Goal: Transaction & Acquisition: Purchase product/service

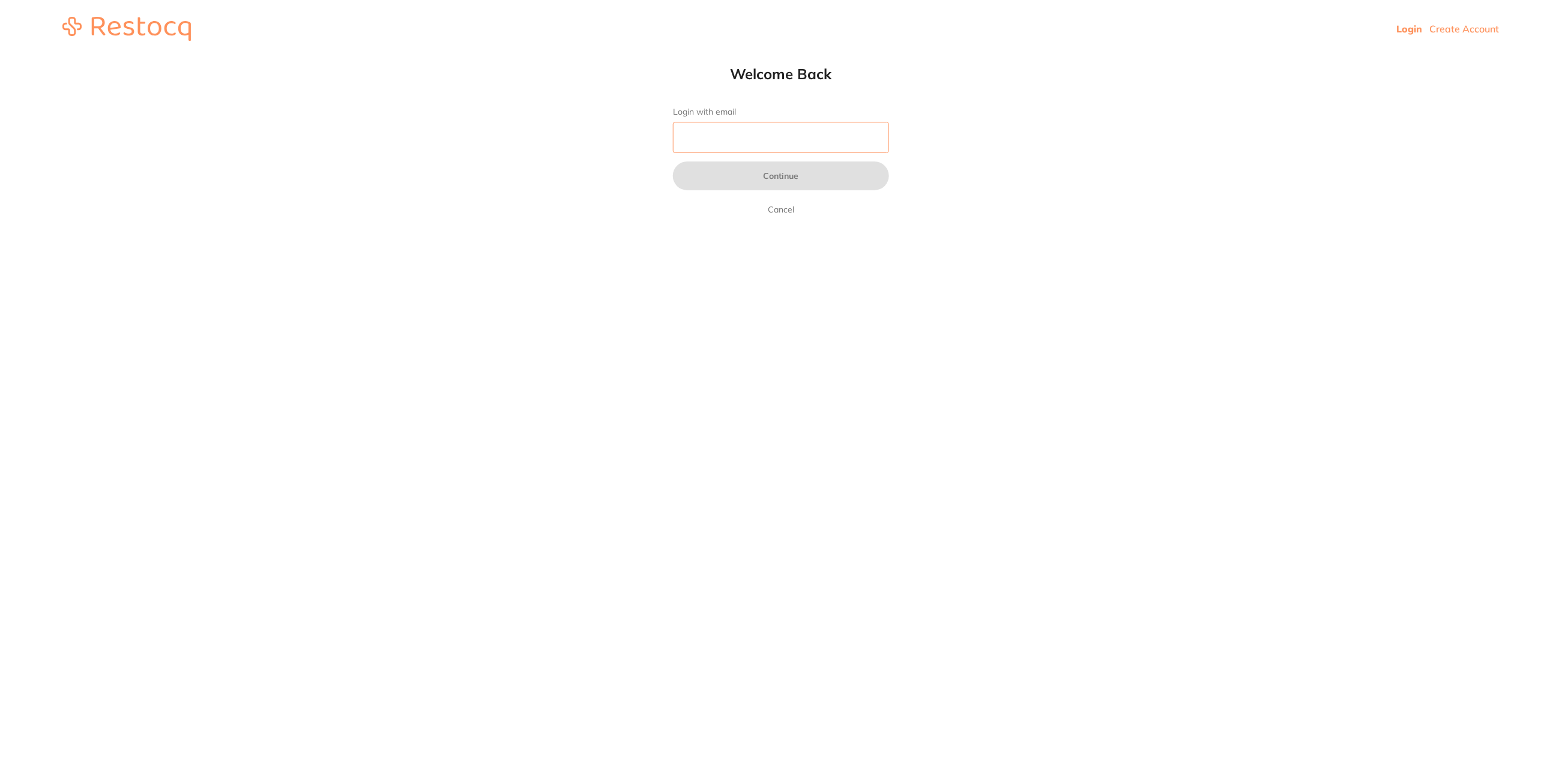
click at [749, 134] on input "Login with email" at bounding box center [781, 137] width 216 height 31
click at [835, 135] on input "Login with email" at bounding box center [781, 137] width 216 height 31
type input "[EMAIL_ADDRESS][DOMAIN_NAME]"
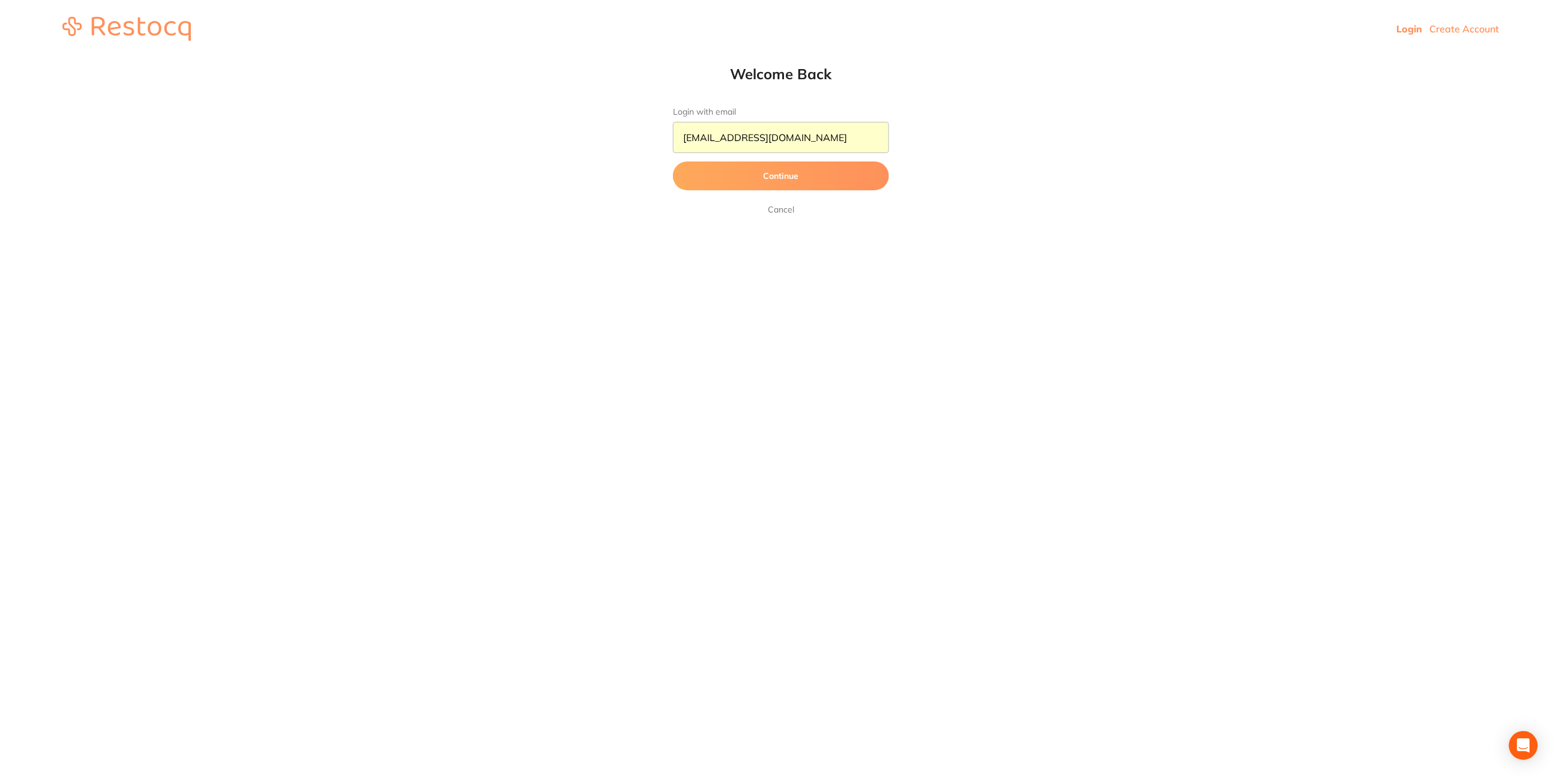
click at [757, 172] on button "Continue" at bounding box center [781, 176] width 216 height 29
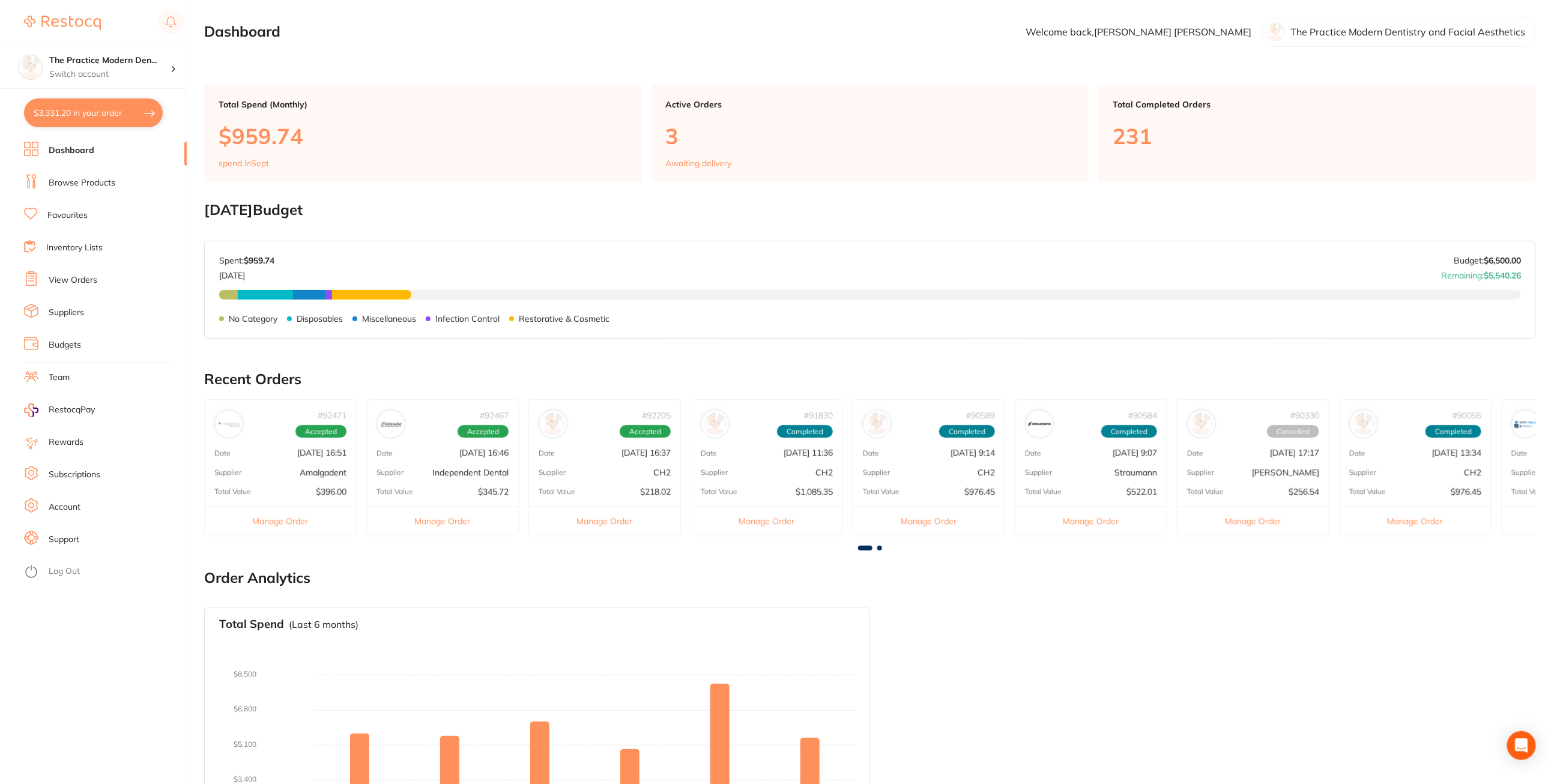
click at [78, 278] on link "View Orders" at bounding box center [73, 280] width 49 height 12
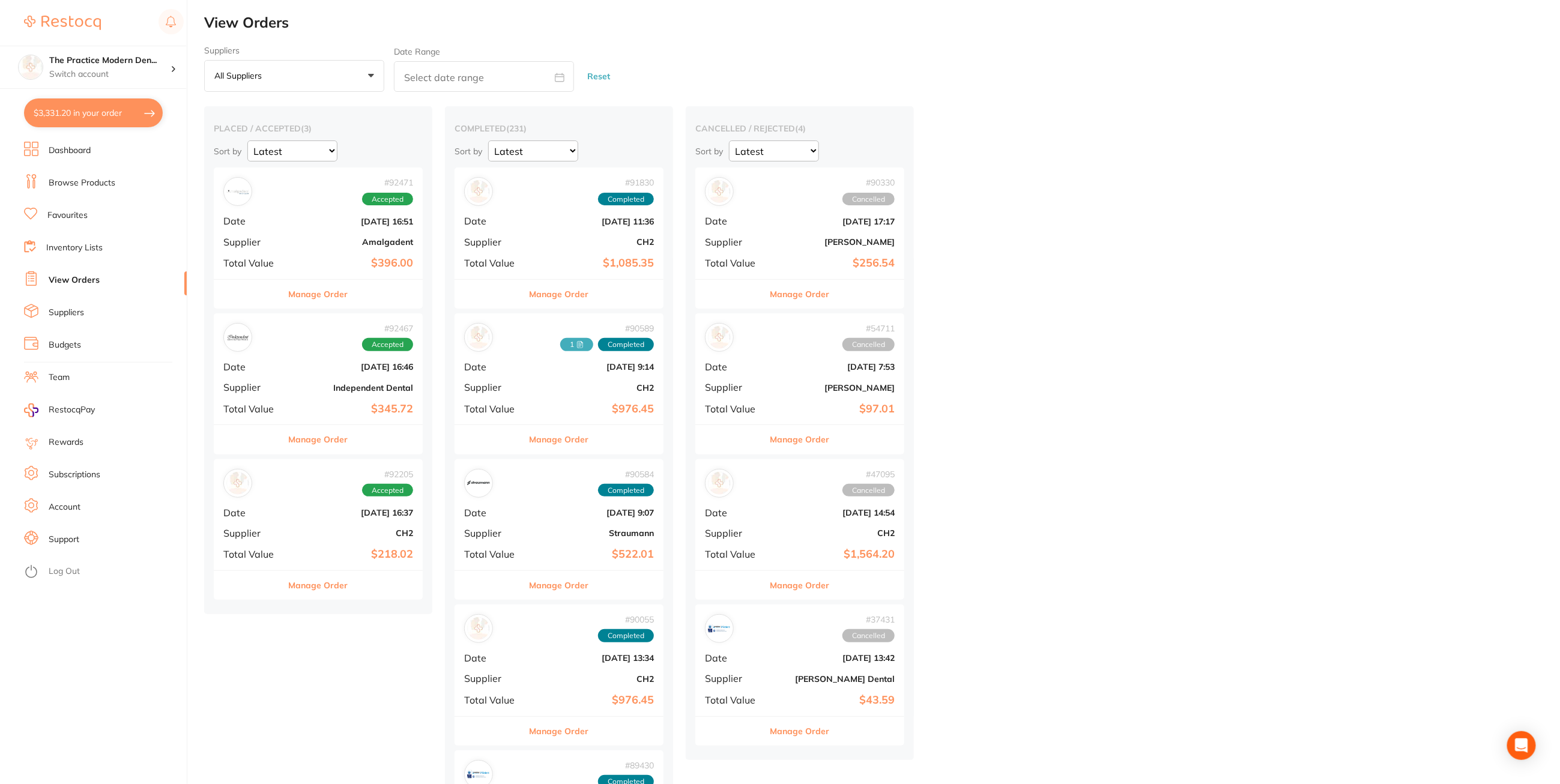
click at [323, 529] on b "CH2" at bounding box center [353, 533] width 120 height 10
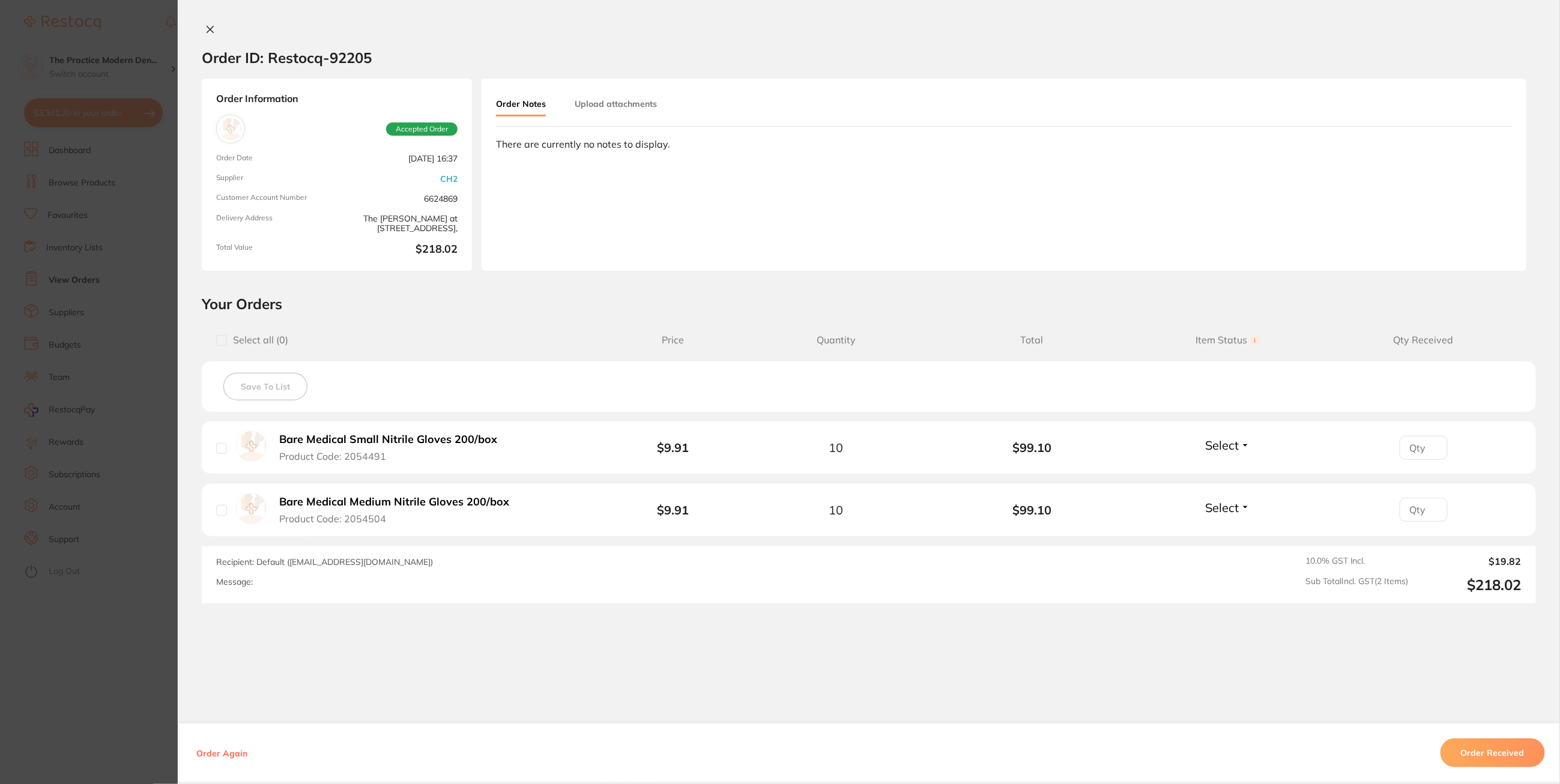
click at [111, 433] on section "Order ID: Restocq- 92205 Order Information Accepted Order Order Date [DATE] 16:…" at bounding box center [780, 392] width 1560 height 784
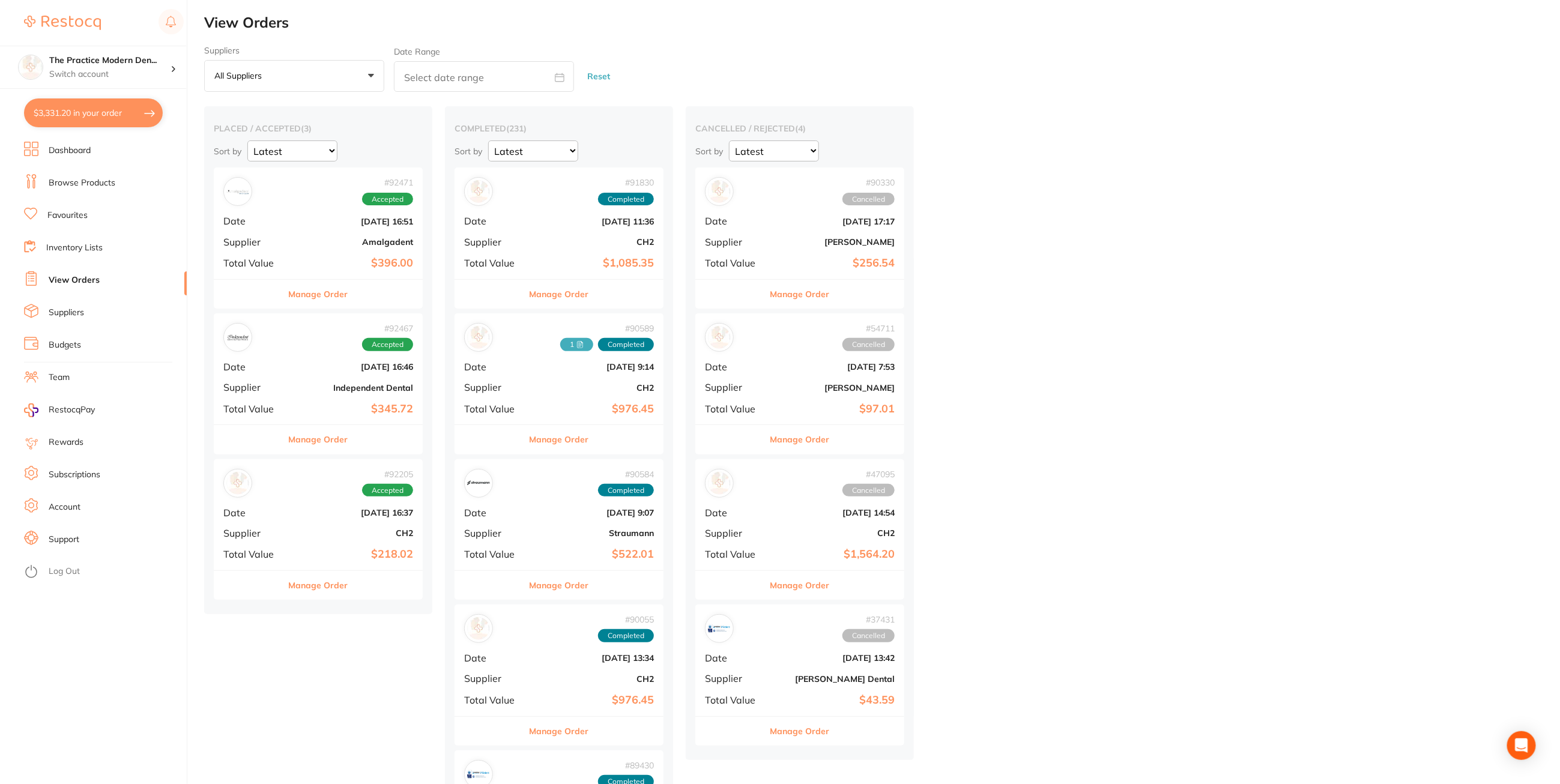
click at [326, 524] on div "# 92205 Accepted Date [DATE] 16:37 Supplier CH2 Total Value $218.02" at bounding box center [318, 514] width 209 height 111
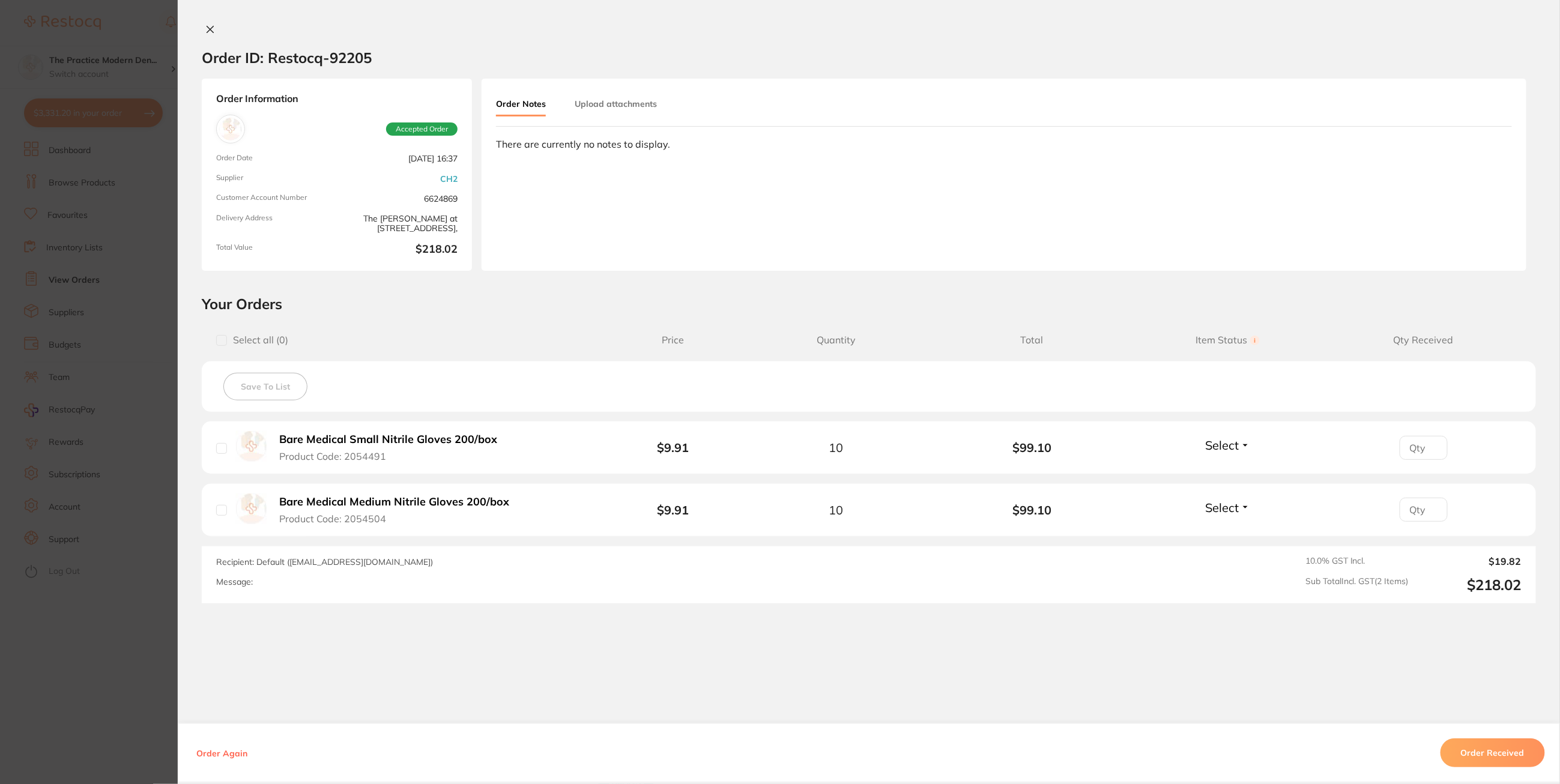
click at [206, 25] on icon at bounding box center [210, 30] width 10 height 10
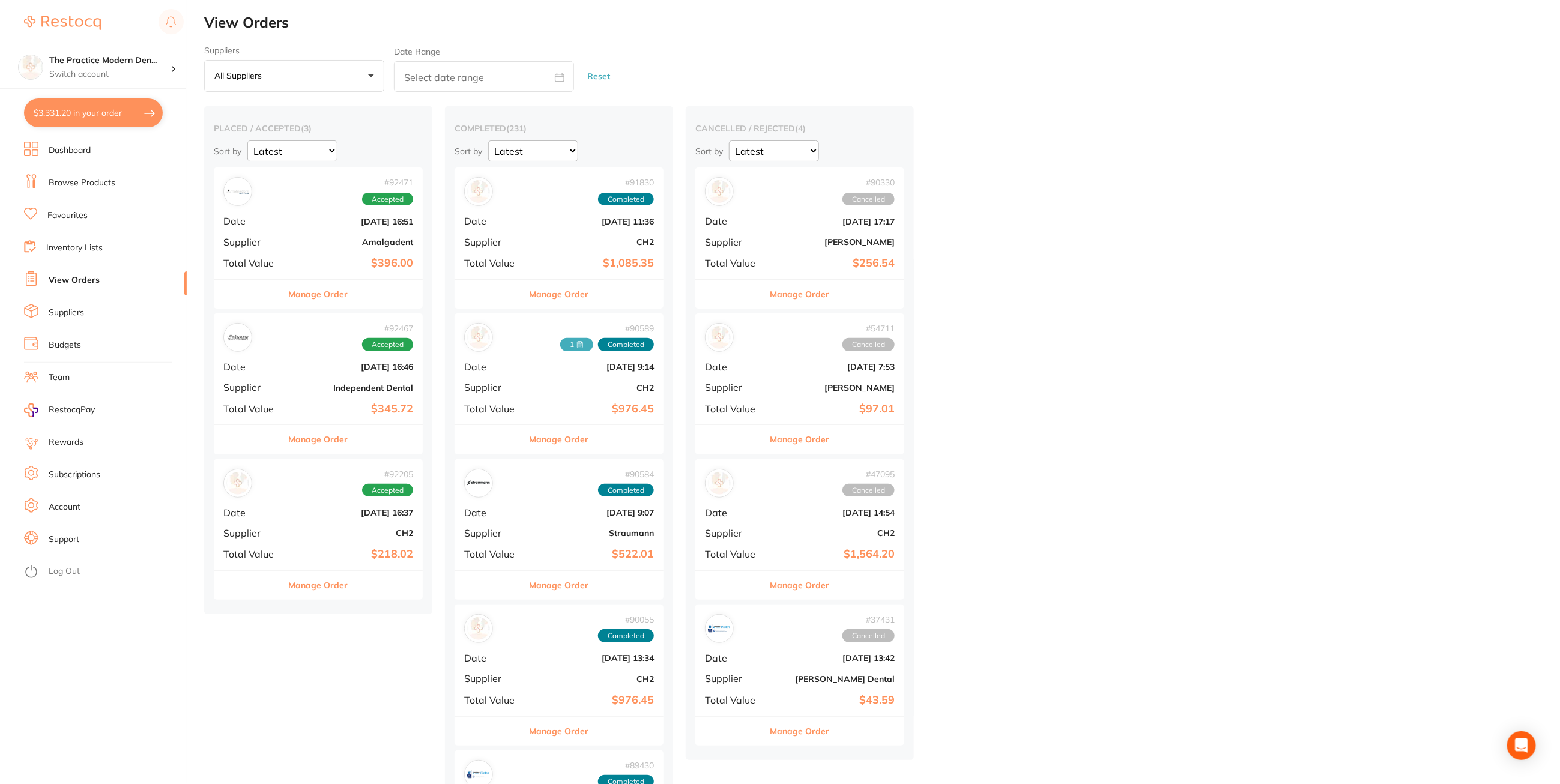
click at [78, 104] on button "$3,331.20 in your order" at bounding box center [93, 113] width 139 height 29
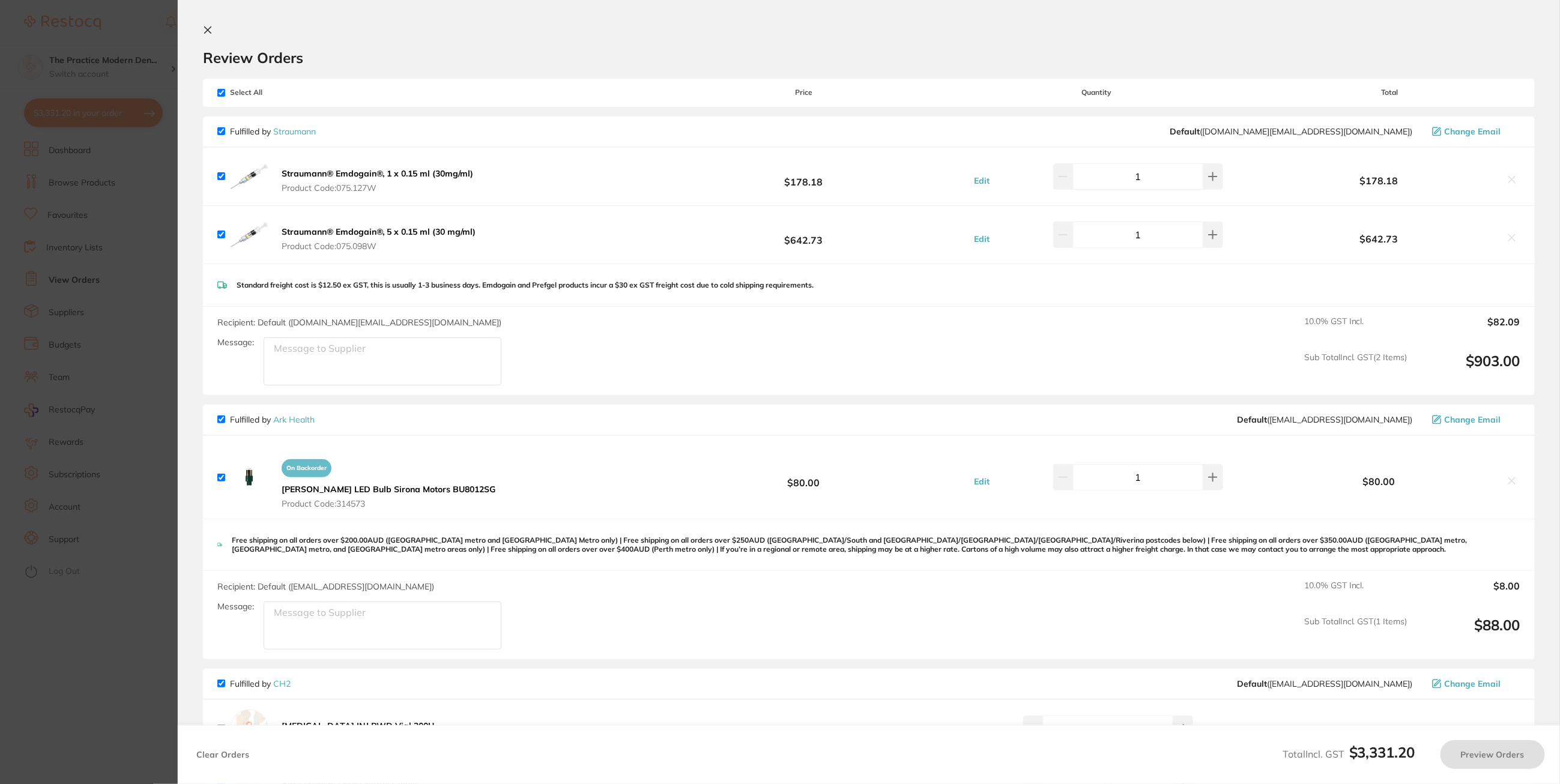
checkbox input "true"
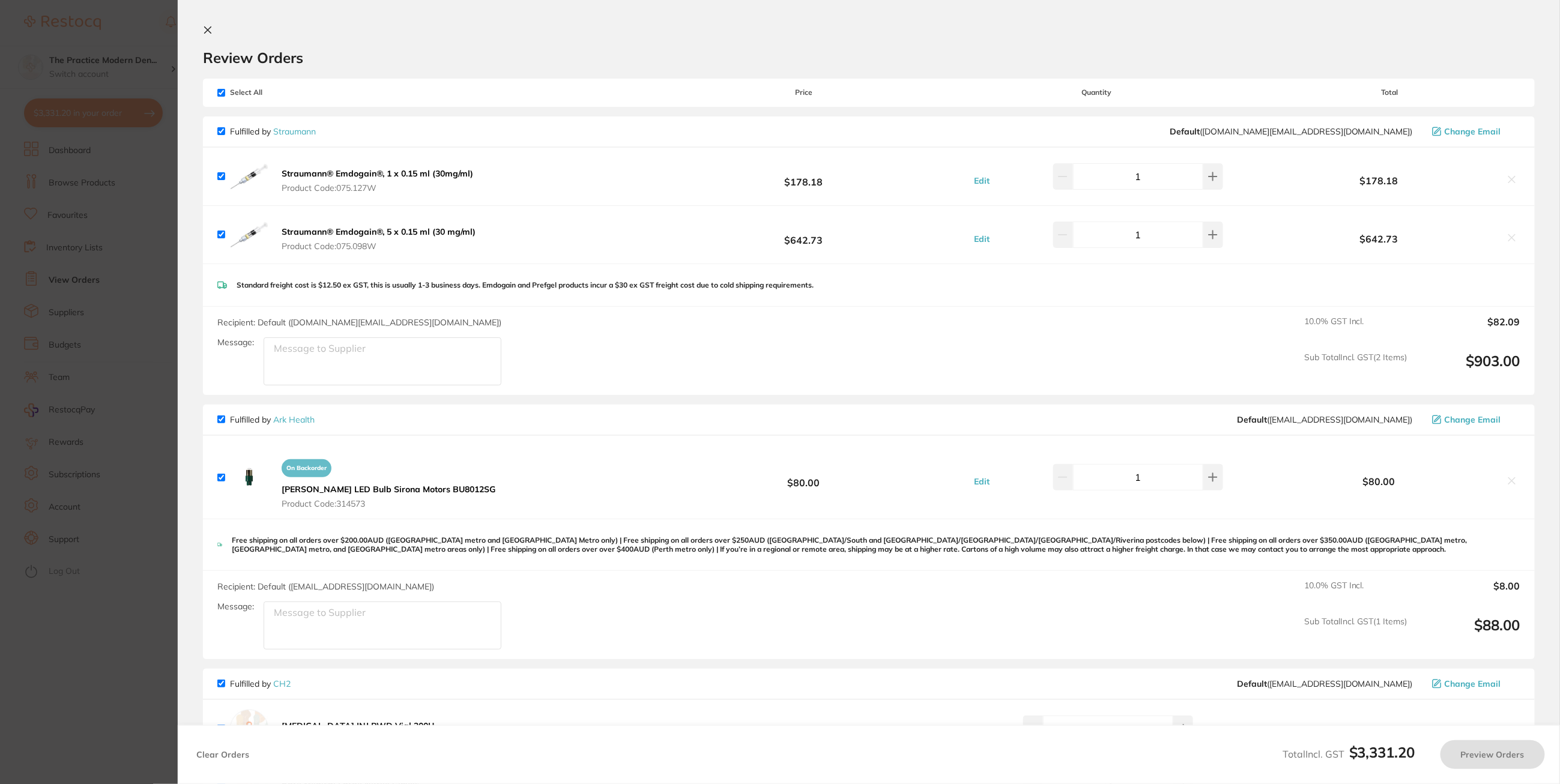
checkbox input "true"
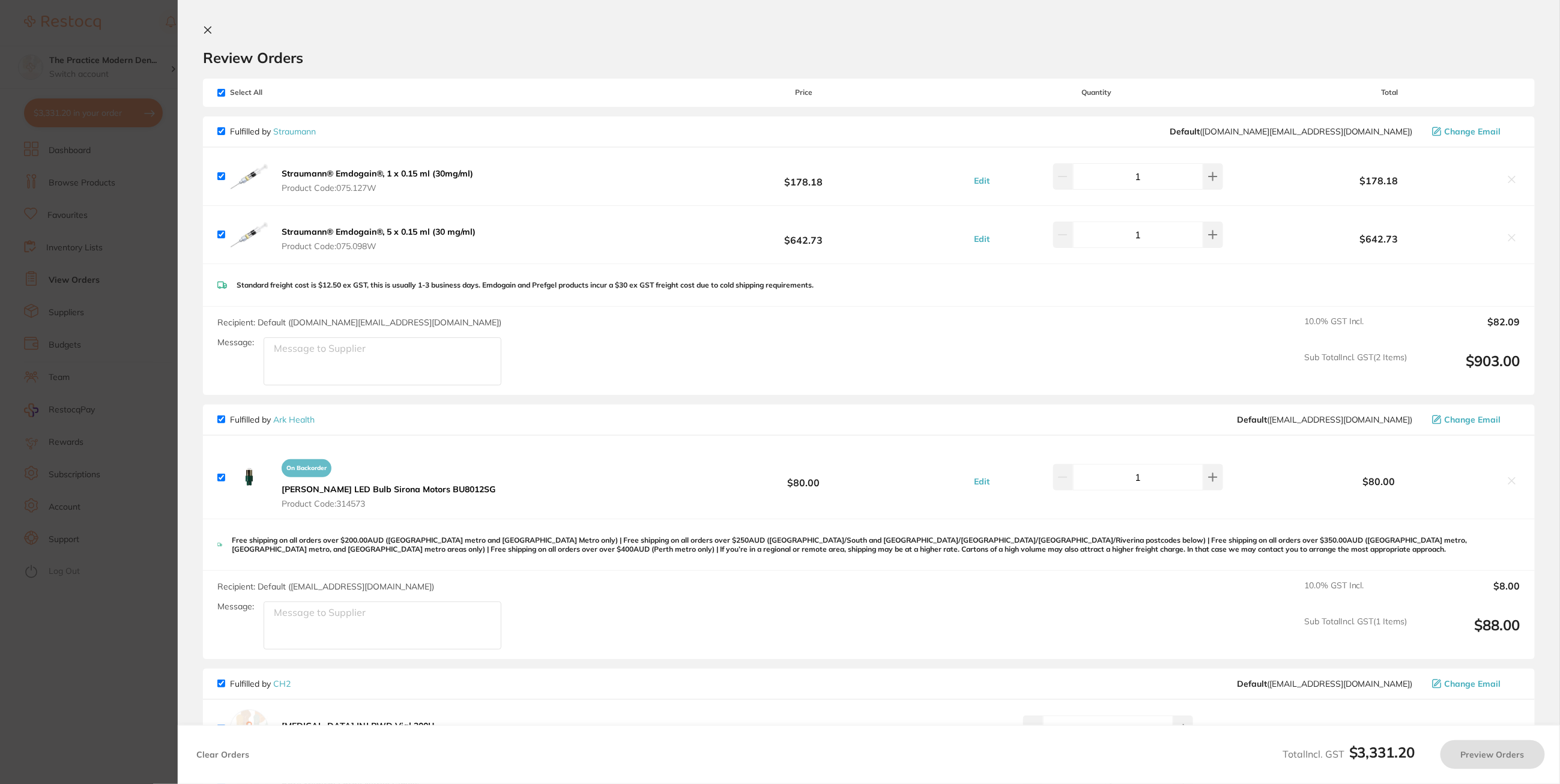
checkbox input "true"
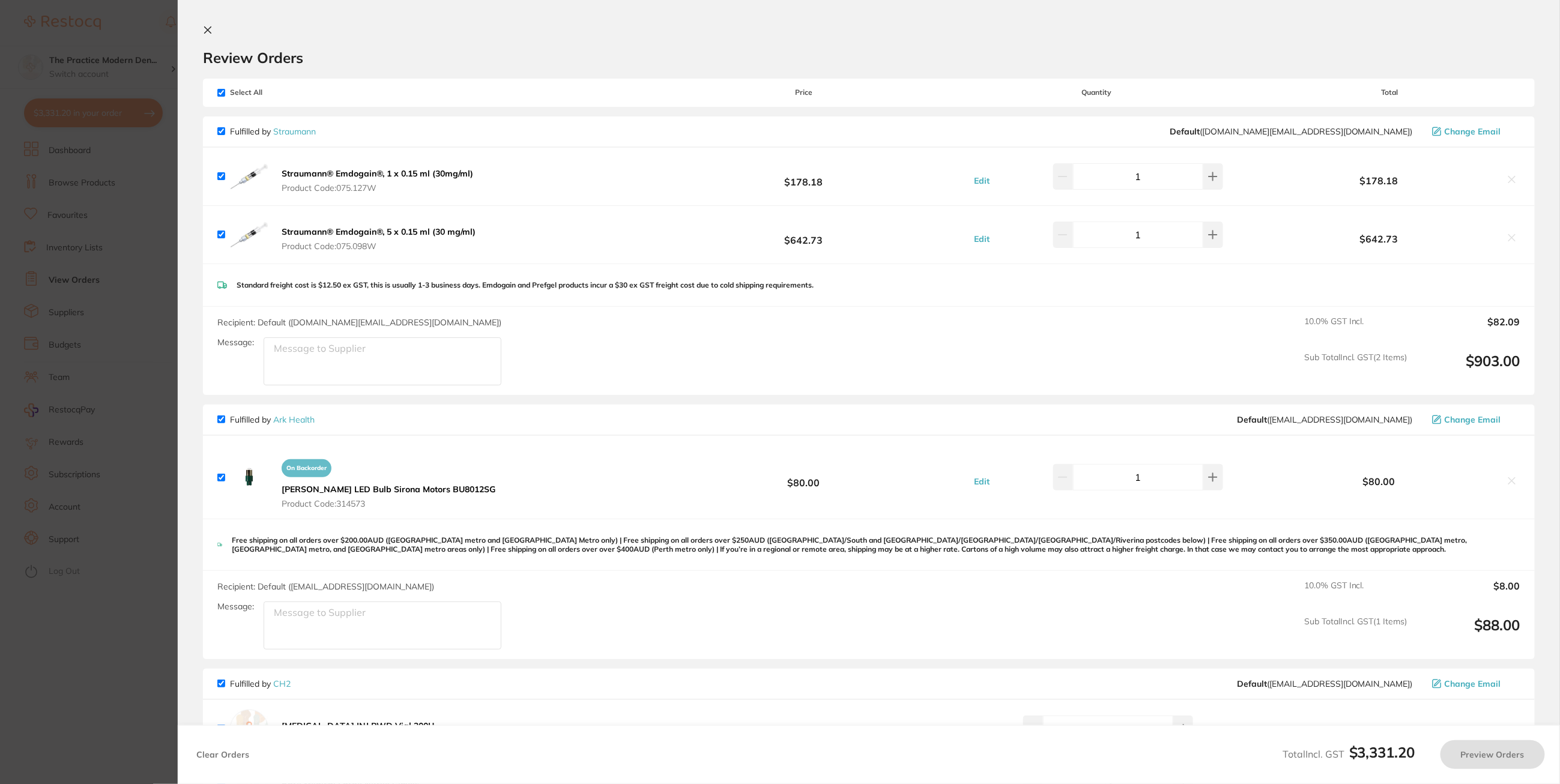
checkbox input "true"
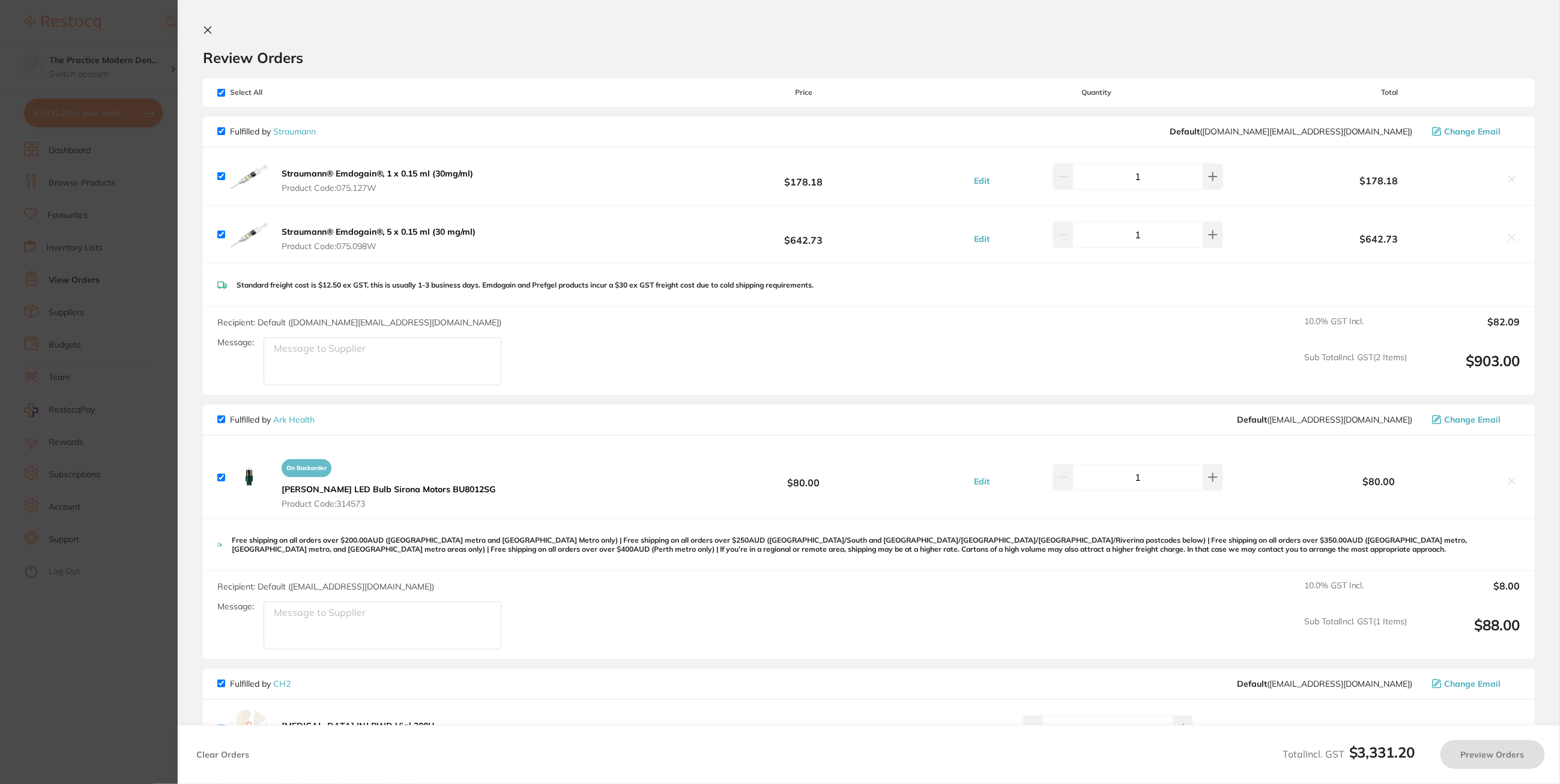
checkbox input "true"
click at [218, 99] on div "Select All Price Quantity Total" at bounding box center [870, 93] width 1334 height 28
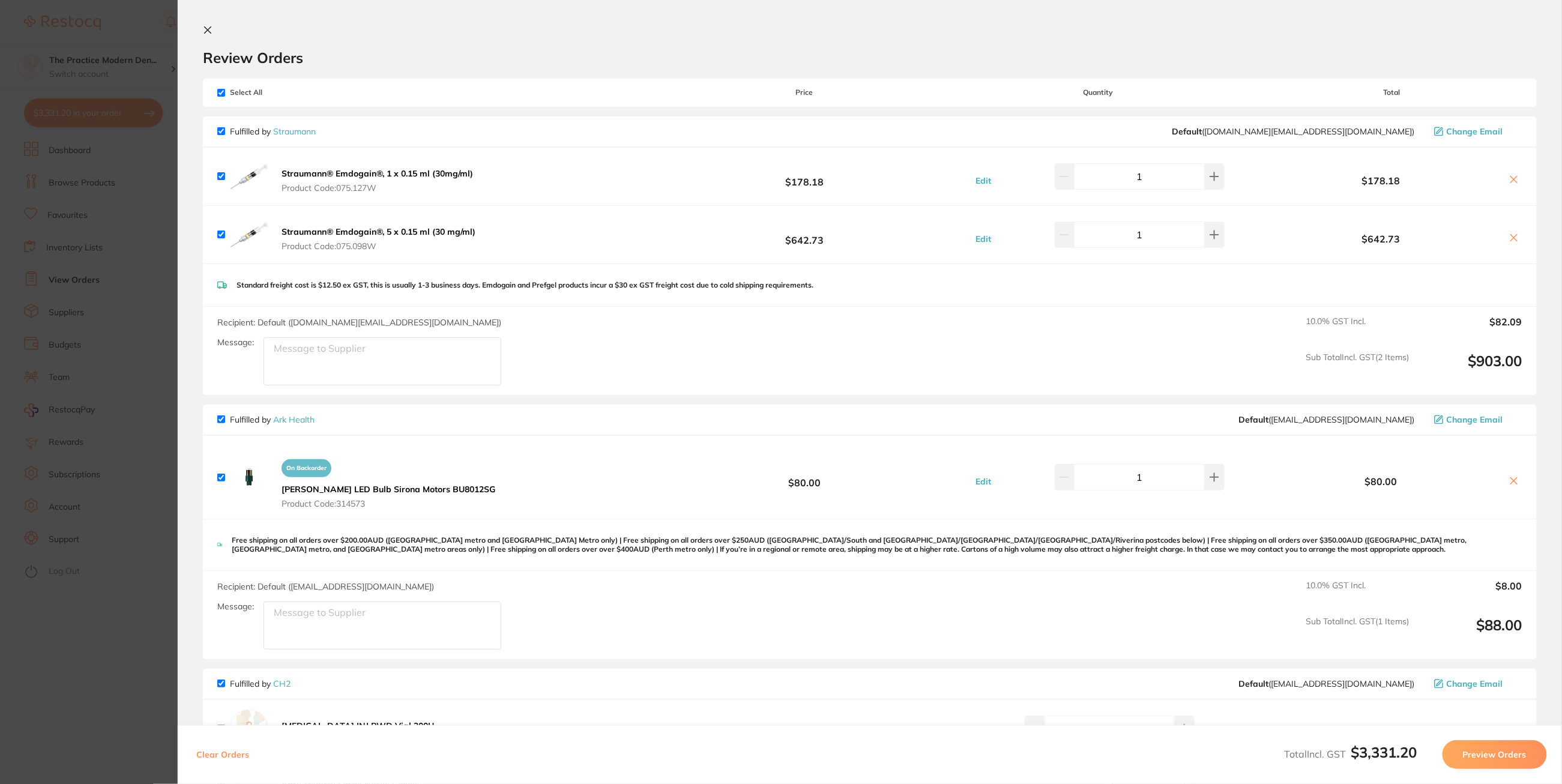
click at [218, 91] on input "checkbox" at bounding box center [221, 93] width 8 height 8
checkbox input "false"
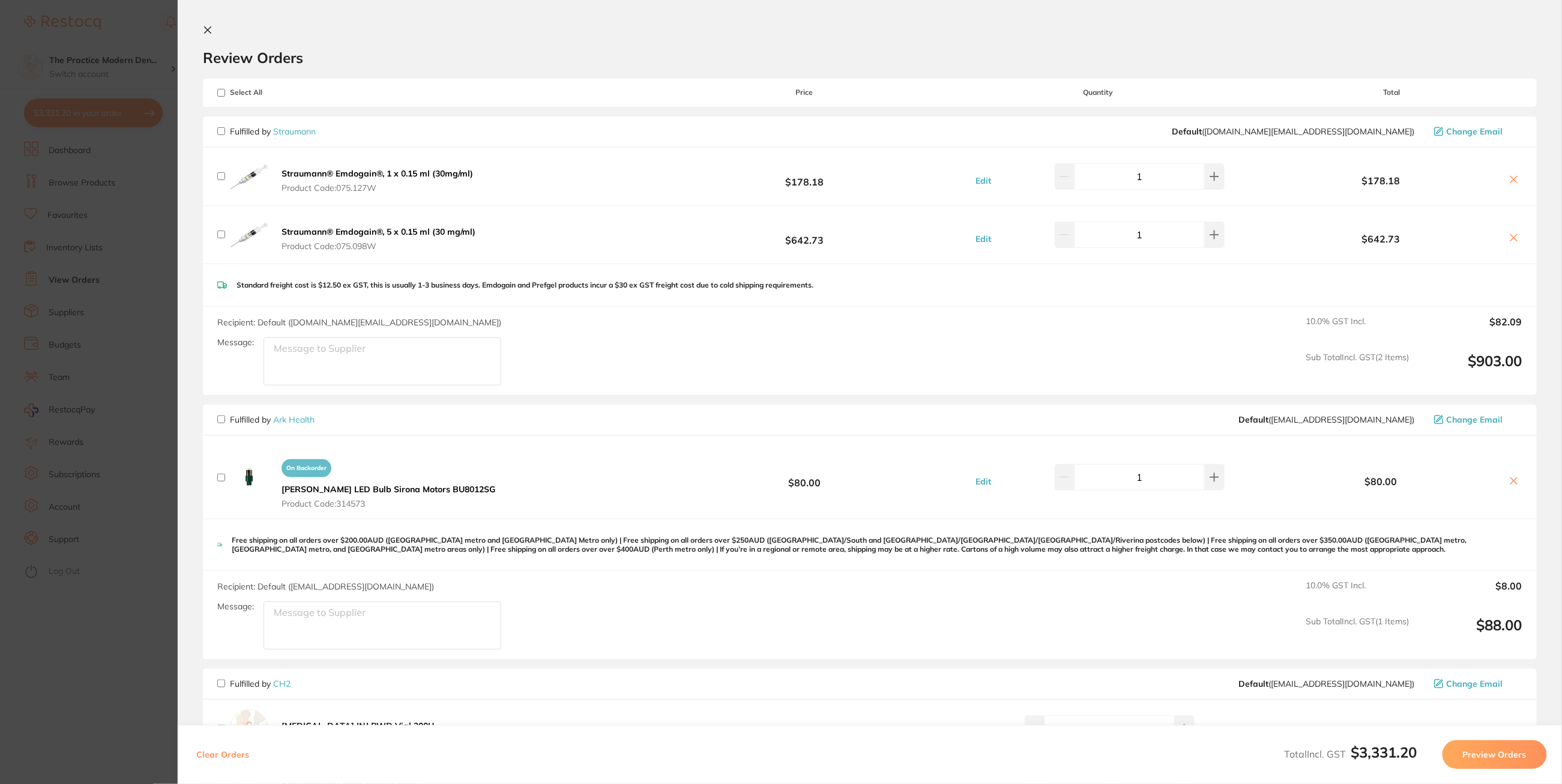
checkbox input "false"
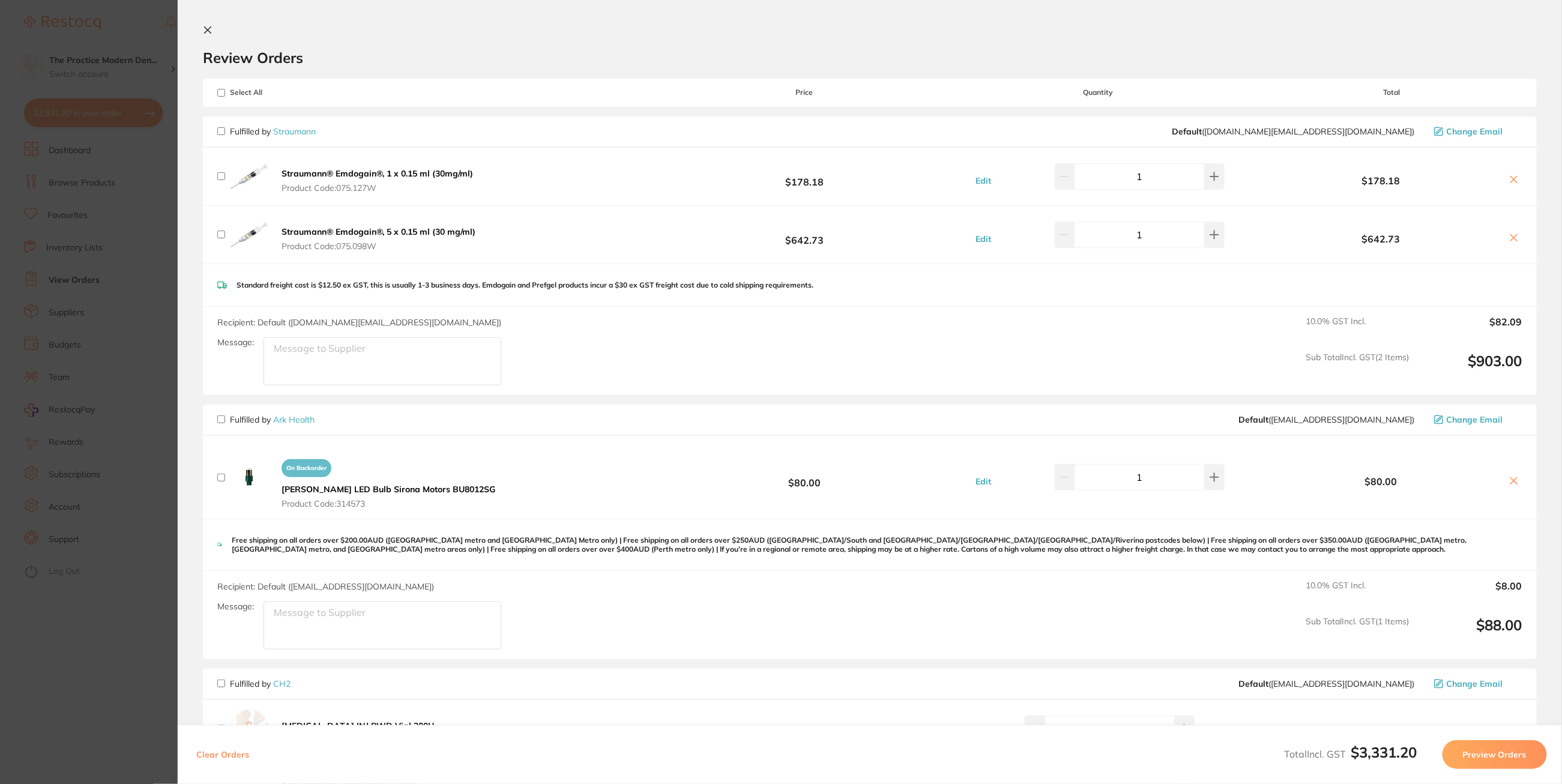
checkbox input "false"
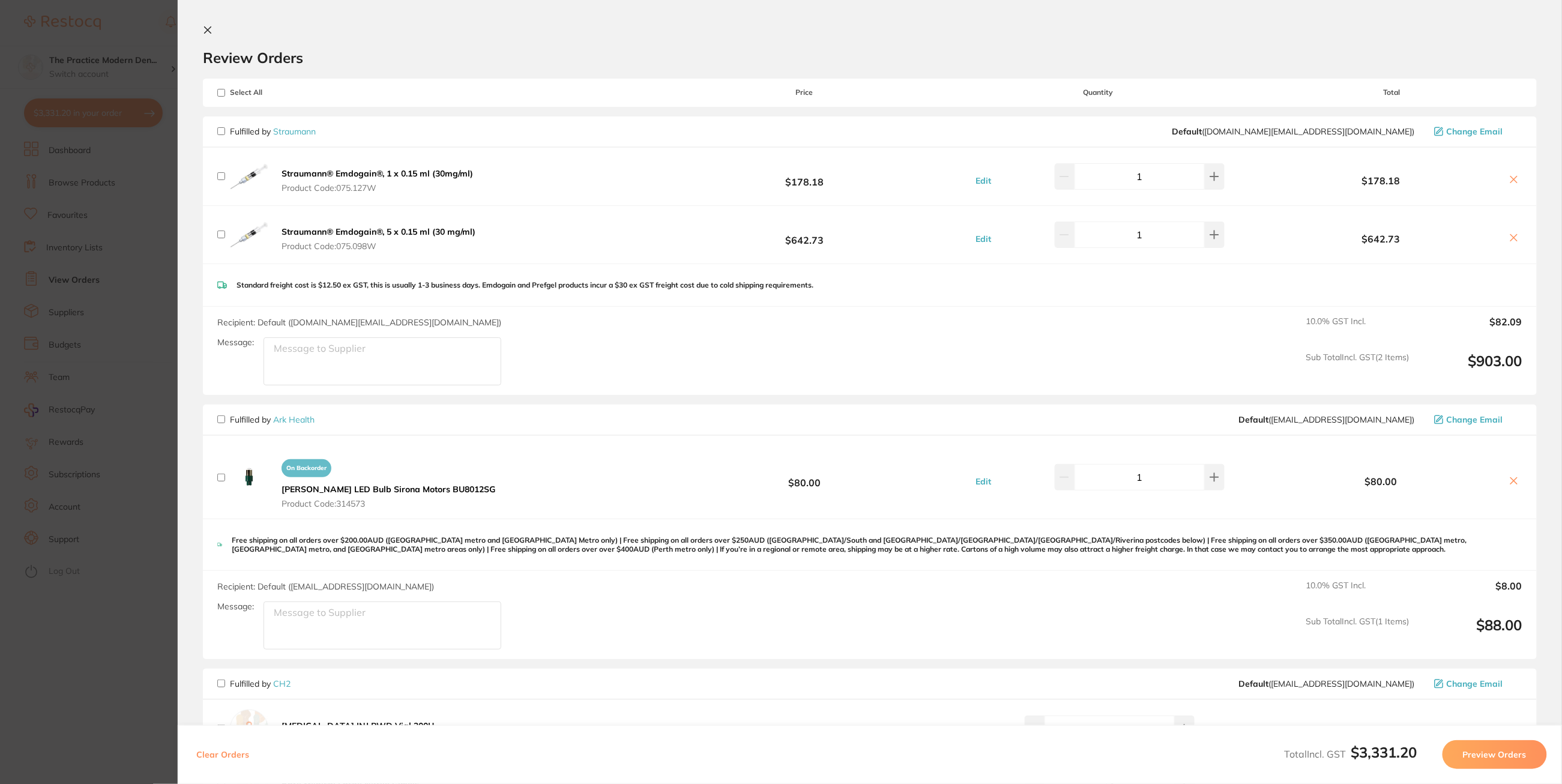
checkbox input "false"
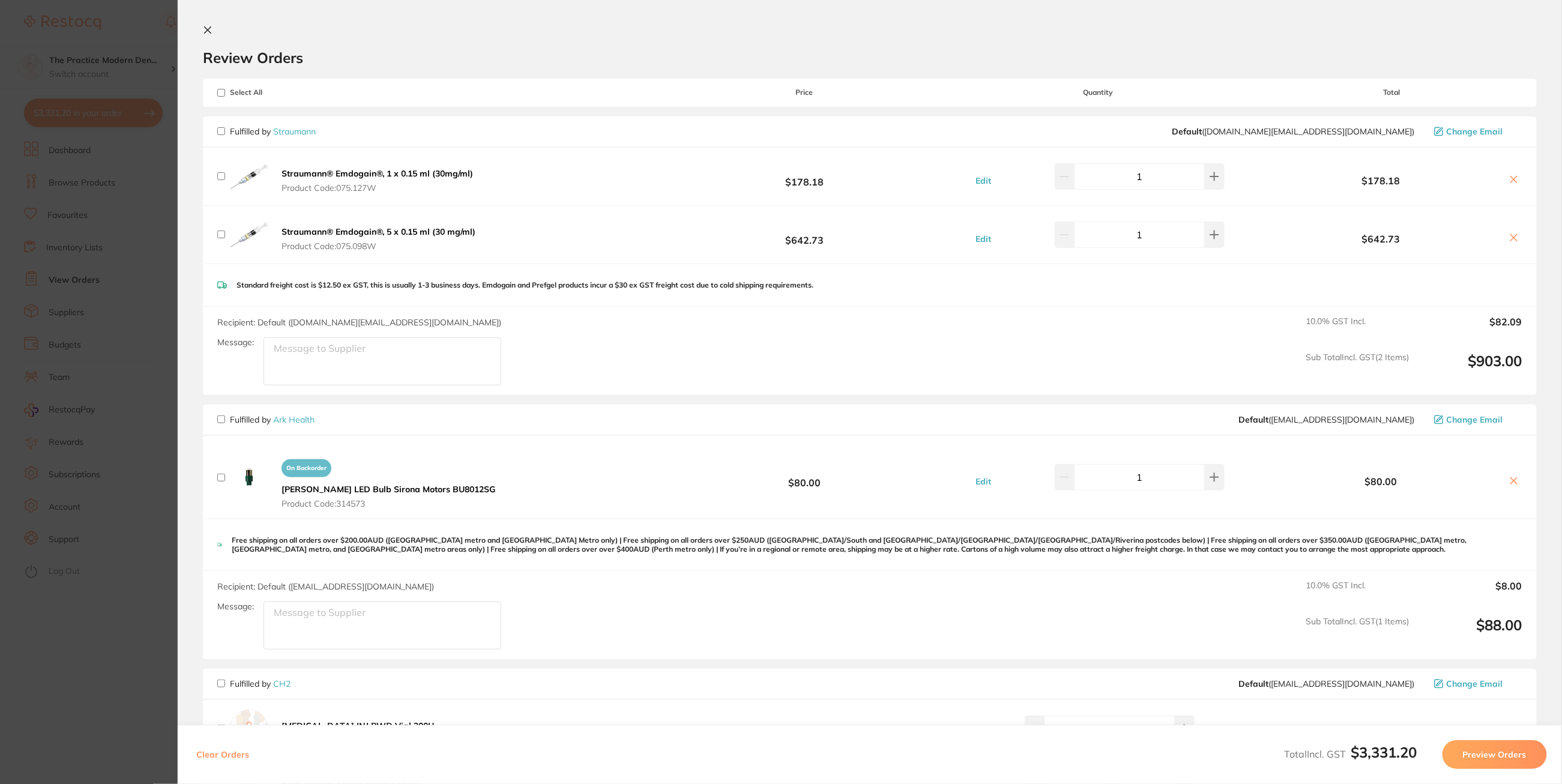
checkbox input "false"
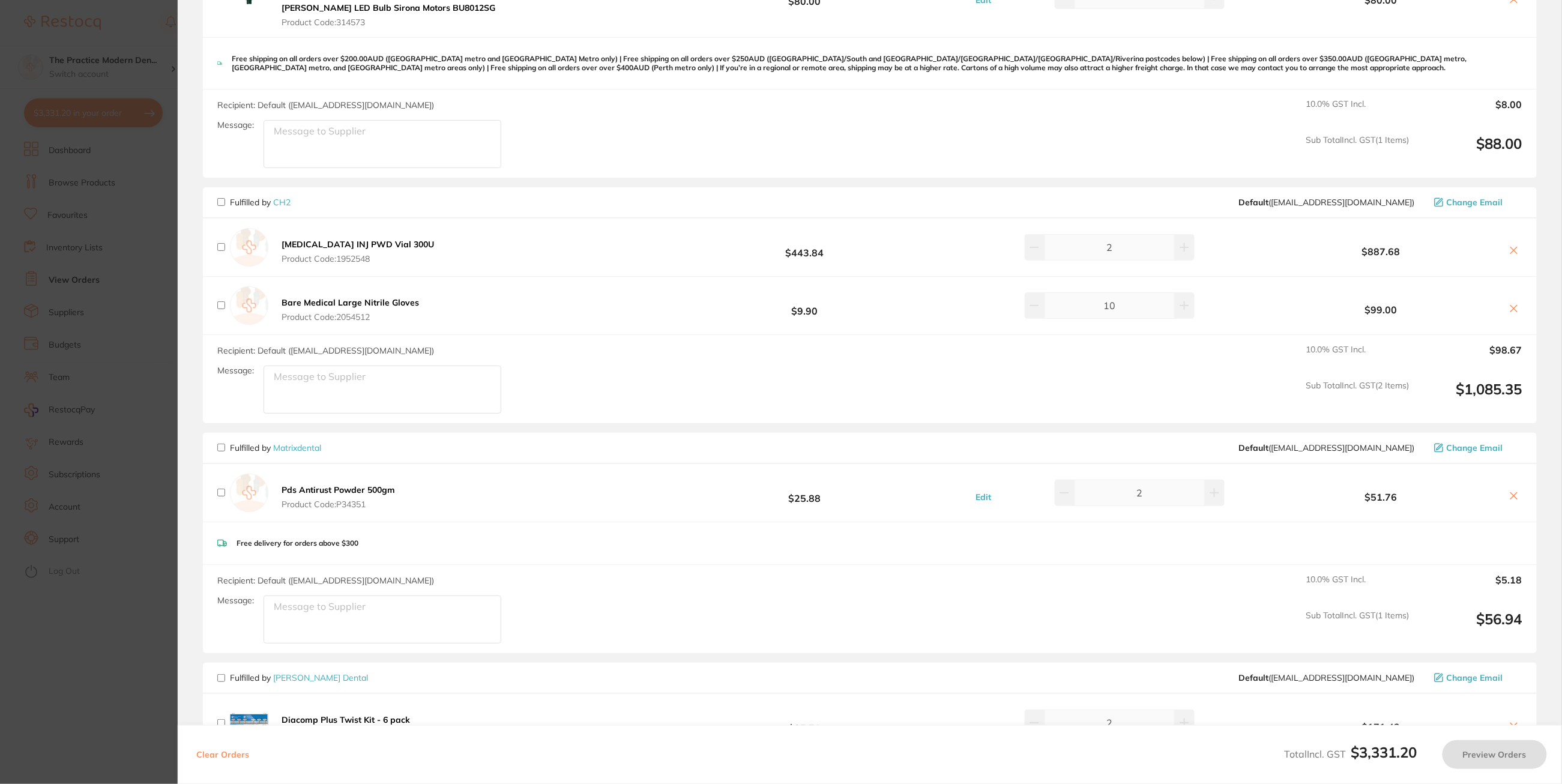
scroll to position [525, 0]
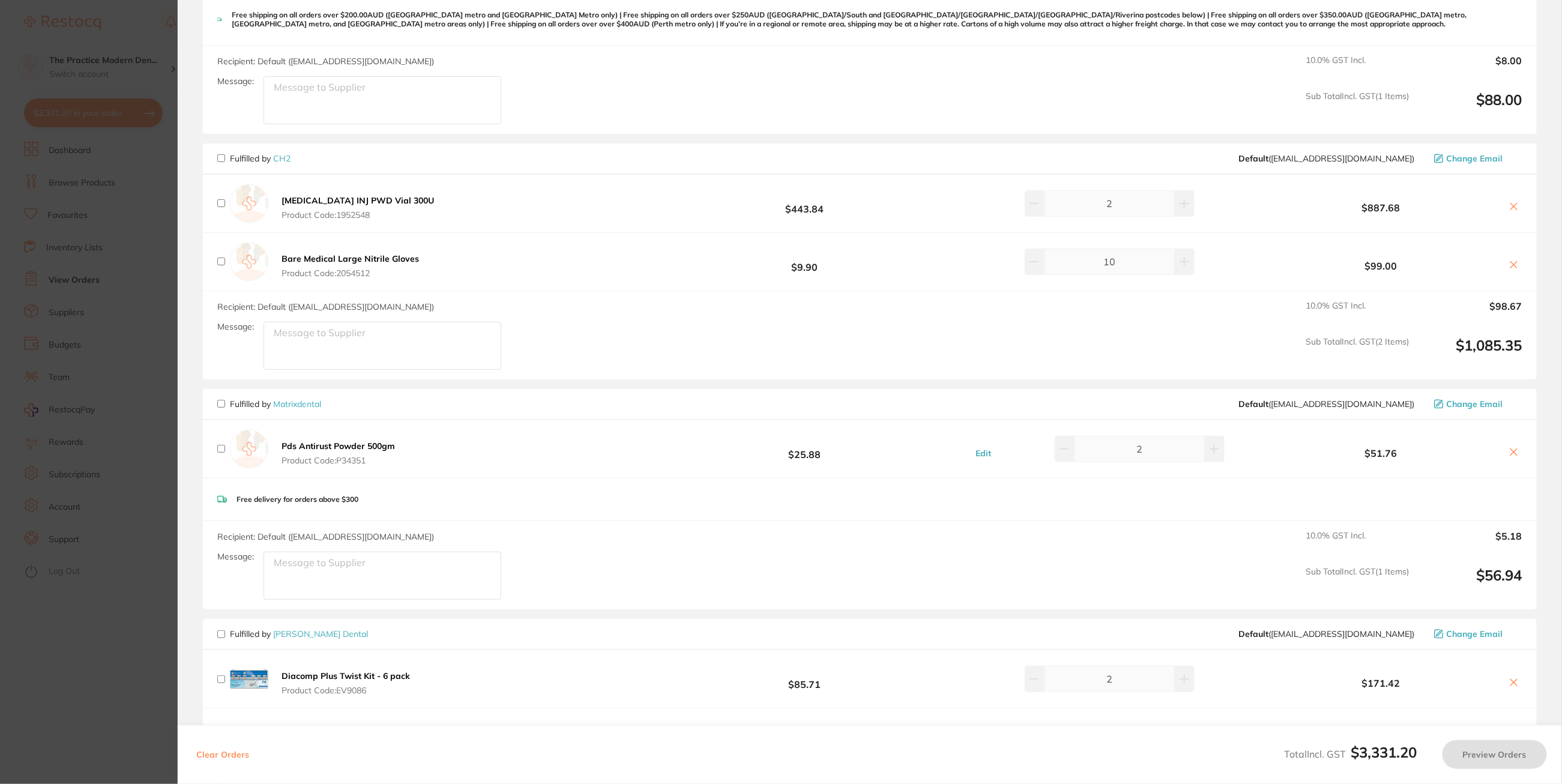
click at [278, 160] on link "CH2" at bounding box center [281, 158] width 18 height 11
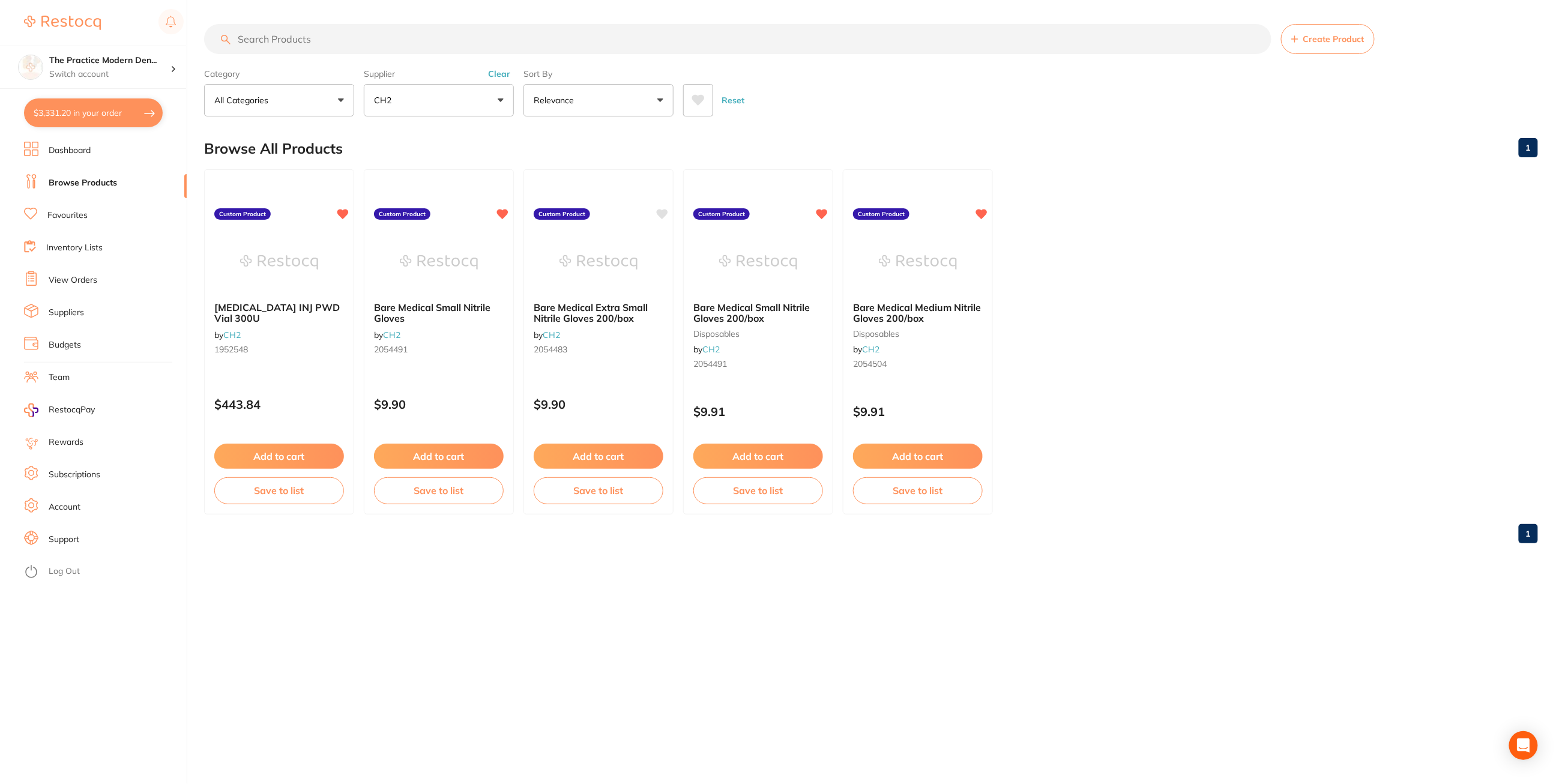
click at [79, 119] on button "$3,331.20 in your order" at bounding box center [93, 113] width 139 height 29
checkbox input "true"
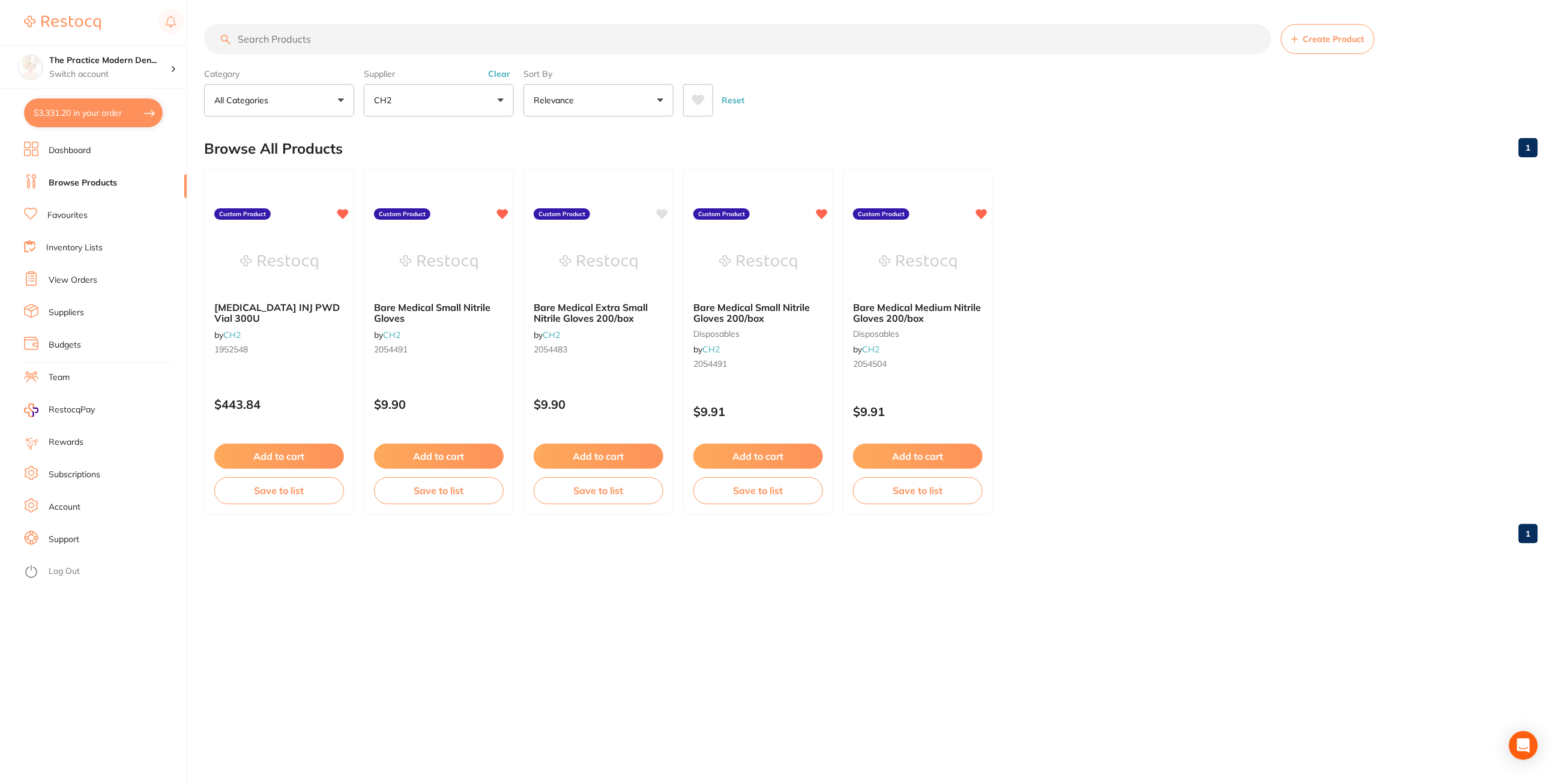
checkbox input "true"
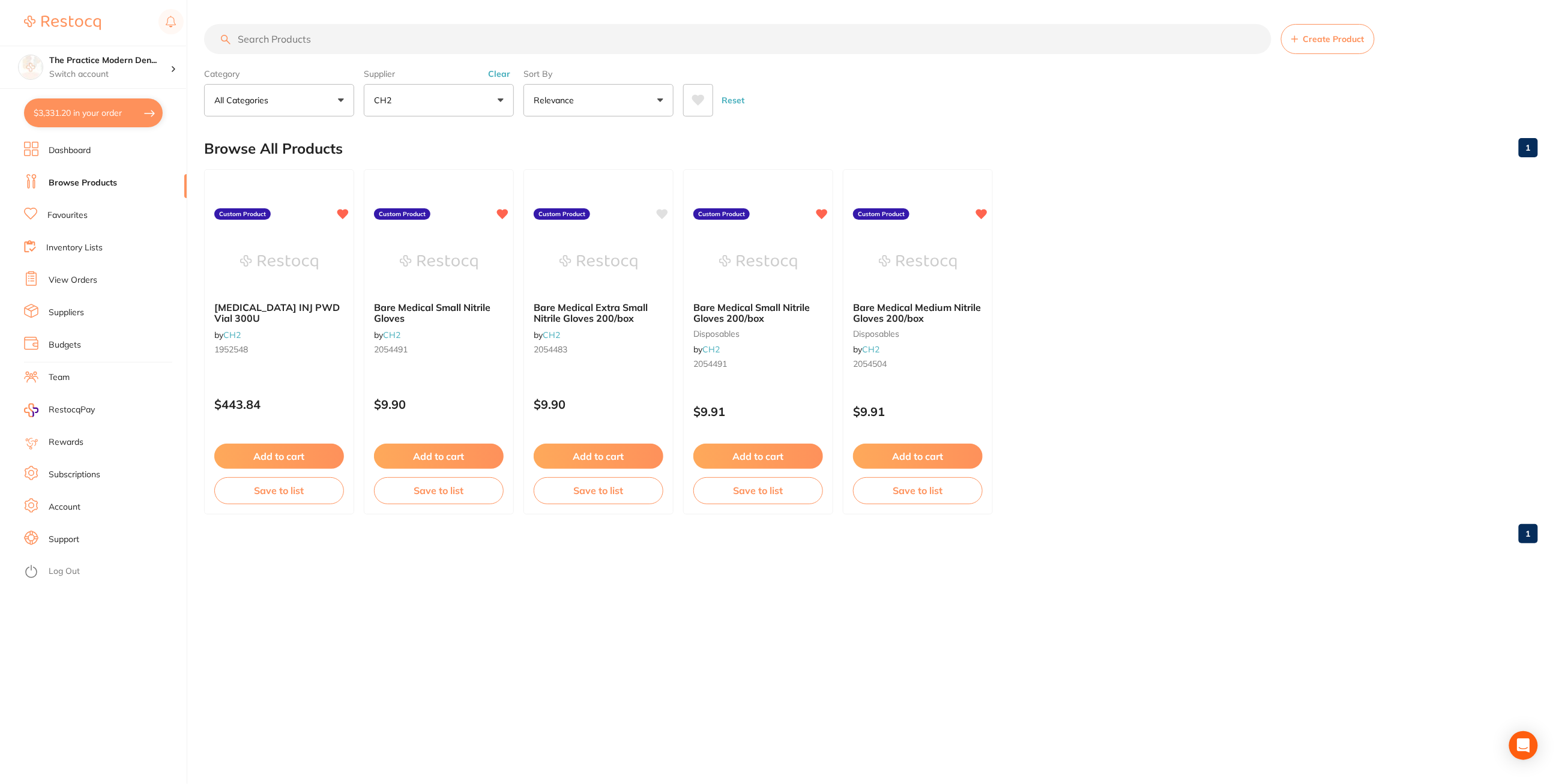
checkbox input "true"
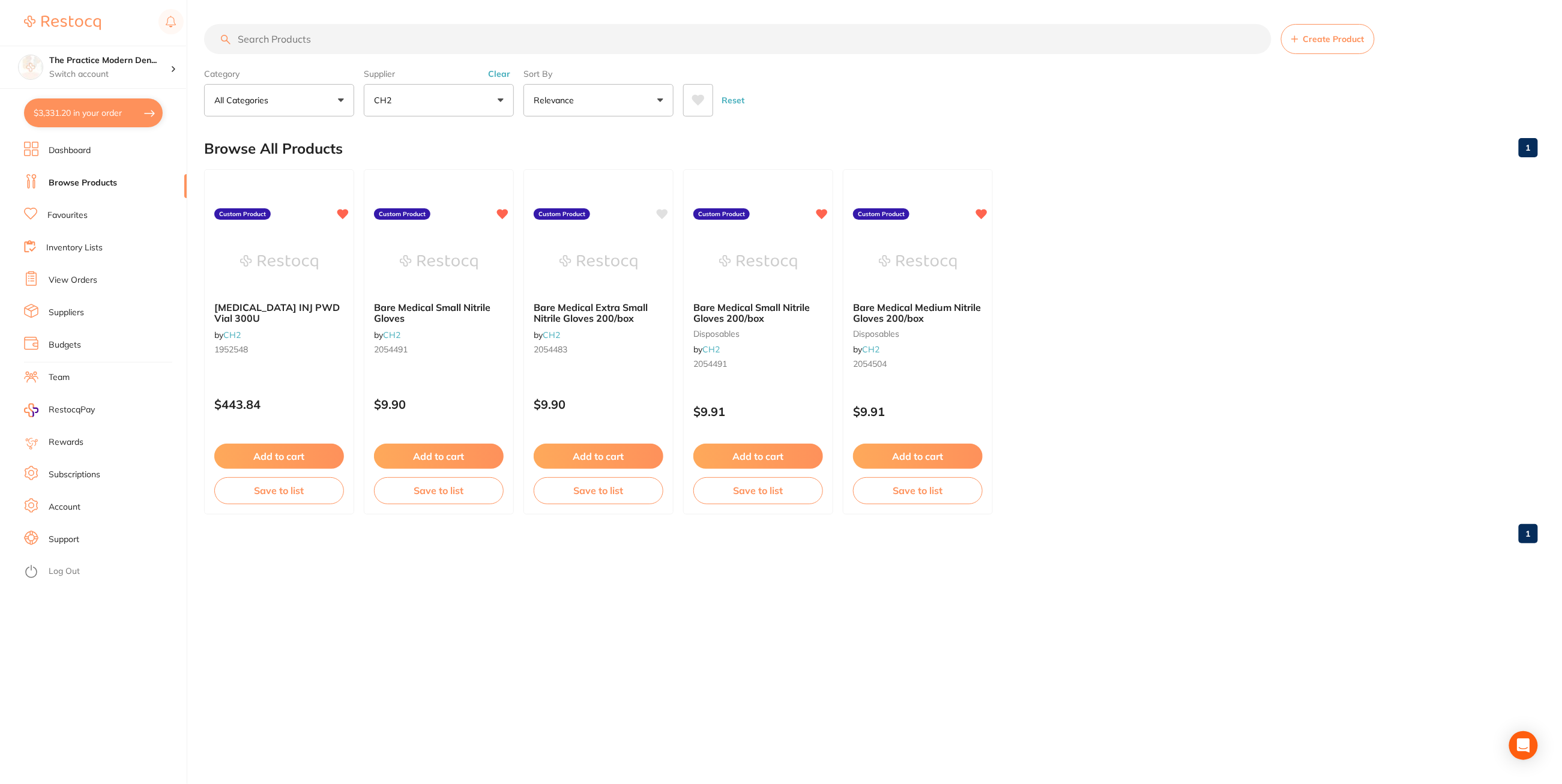
checkbox input "true"
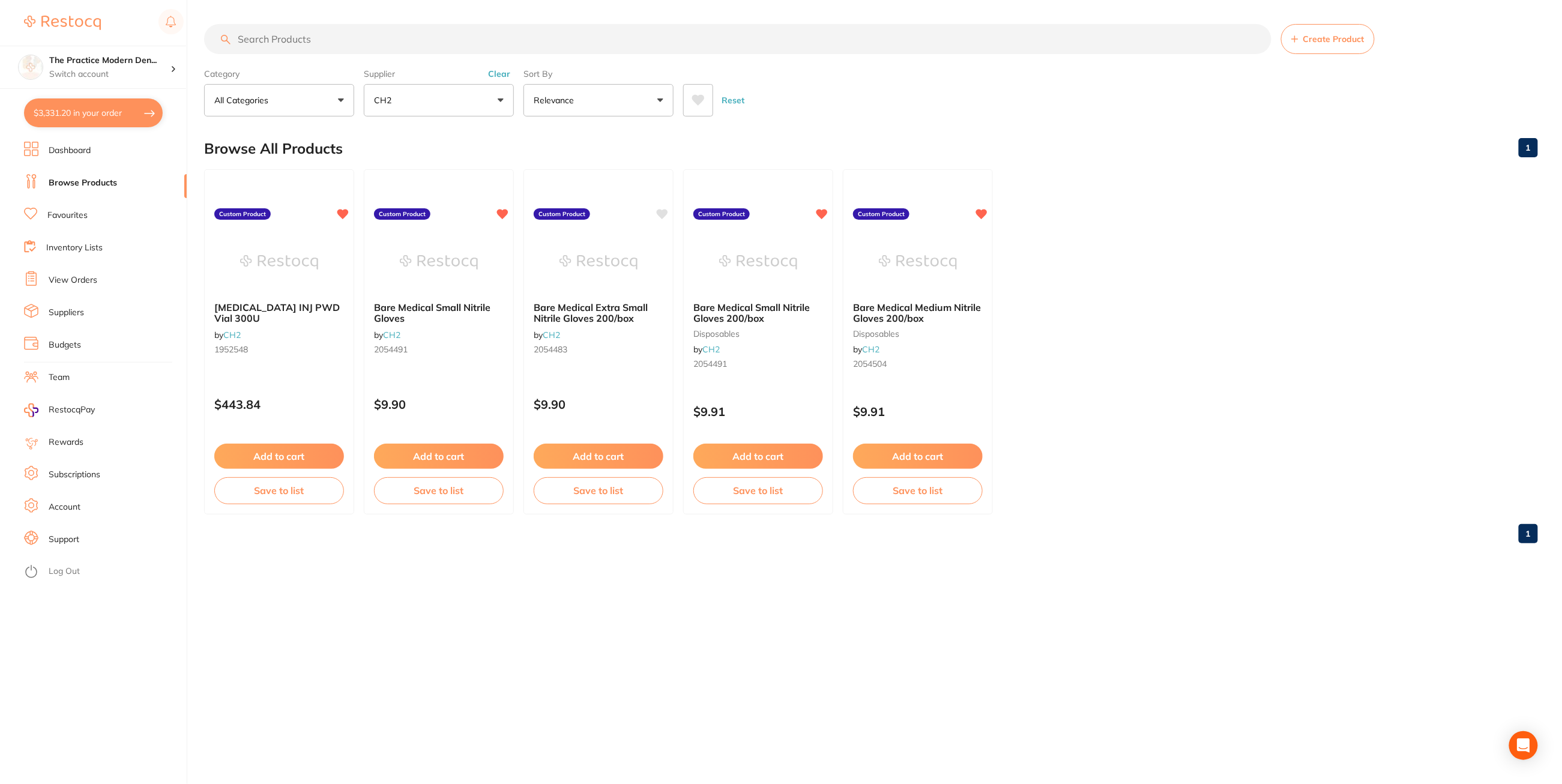
checkbox input "true"
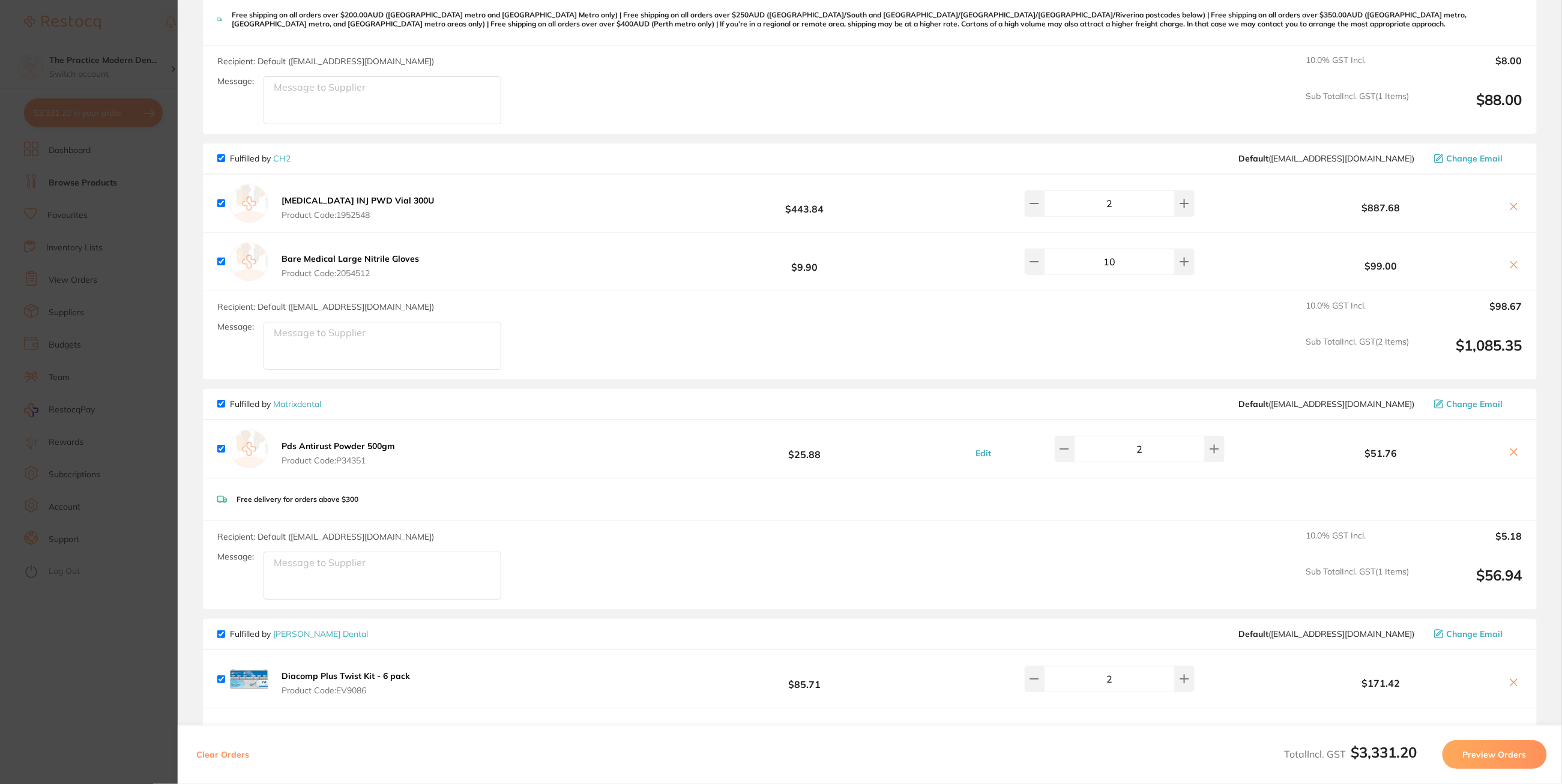
drag, startPoint x: 380, startPoint y: 274, endPoint x: 320, endPoint y: 256, distance: 62.6
click at [320, 256] on button "Bare Medical Large Nitrile Gloves Product Code: 2054512" at bounding box center [350, 266] width 145 height 25
click at [358, 254] on b "Bare Medical Large Nitrile Gloves" at bounding box center [350, 259] width 138 height 11
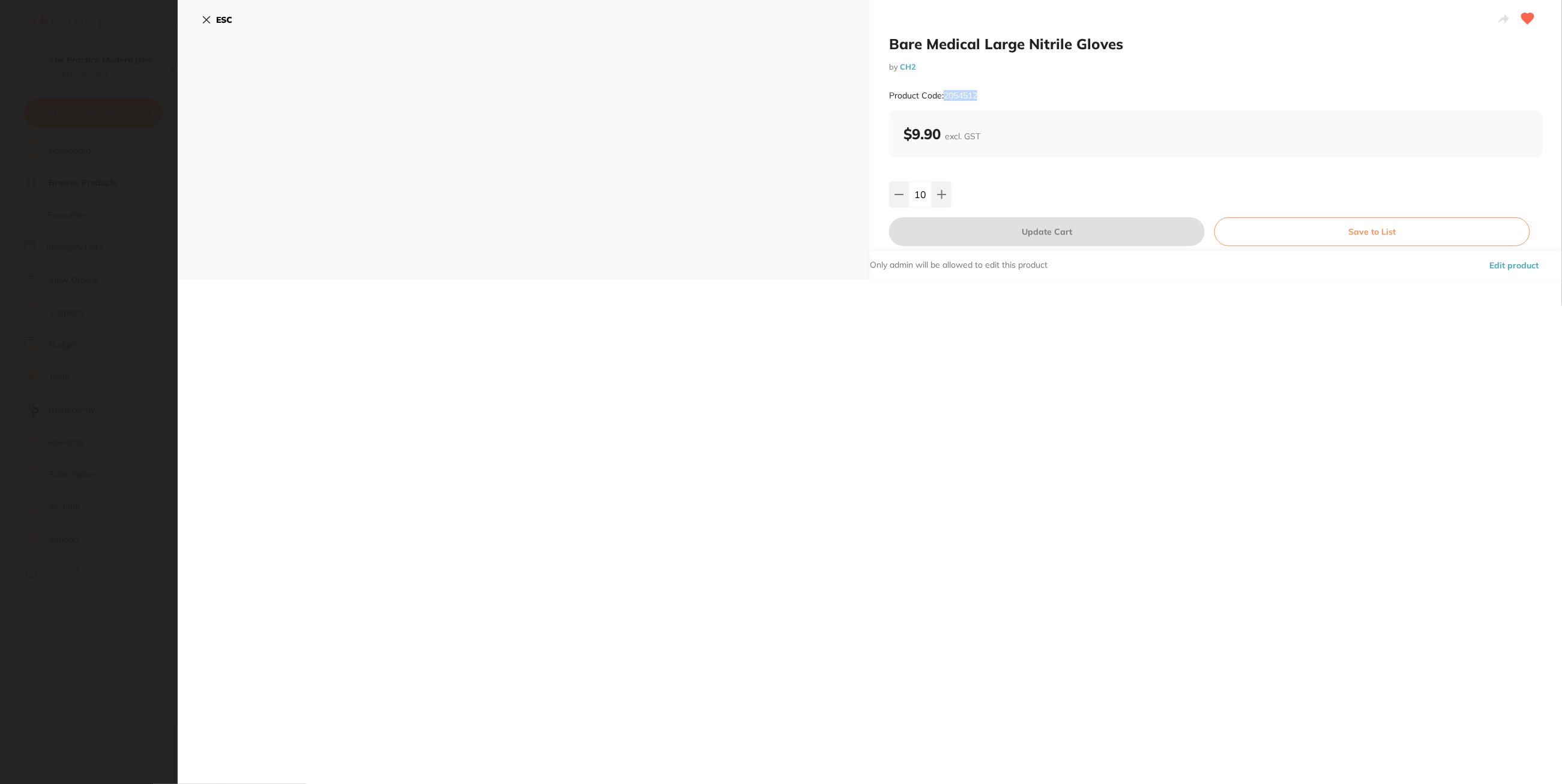
drag, startPoint x: 978, startPoint y: 93, endPoint x: 946, endPoint y: 92, distance: 32.0
click at [946, 92] on small "Product Code: 2054512" at bounding box center [933, 95] width 89 height 10
copy small "2054512"
click at [220, 16] on b "ESC" at bounding box center [224, 20] width 16 height 11
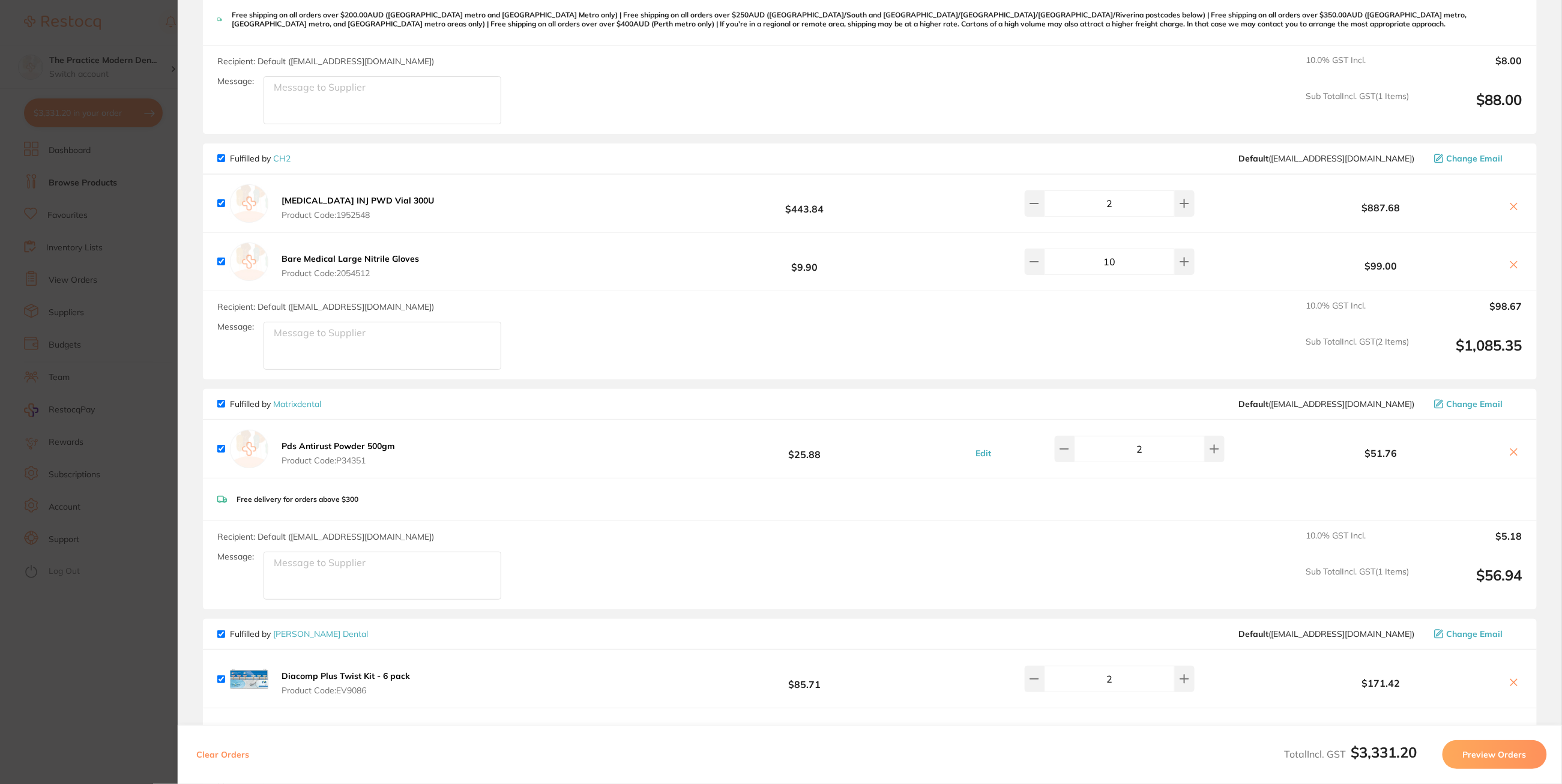
click at [1509, 262] on icon at bounding box center [1514, 265] width 10 height 10
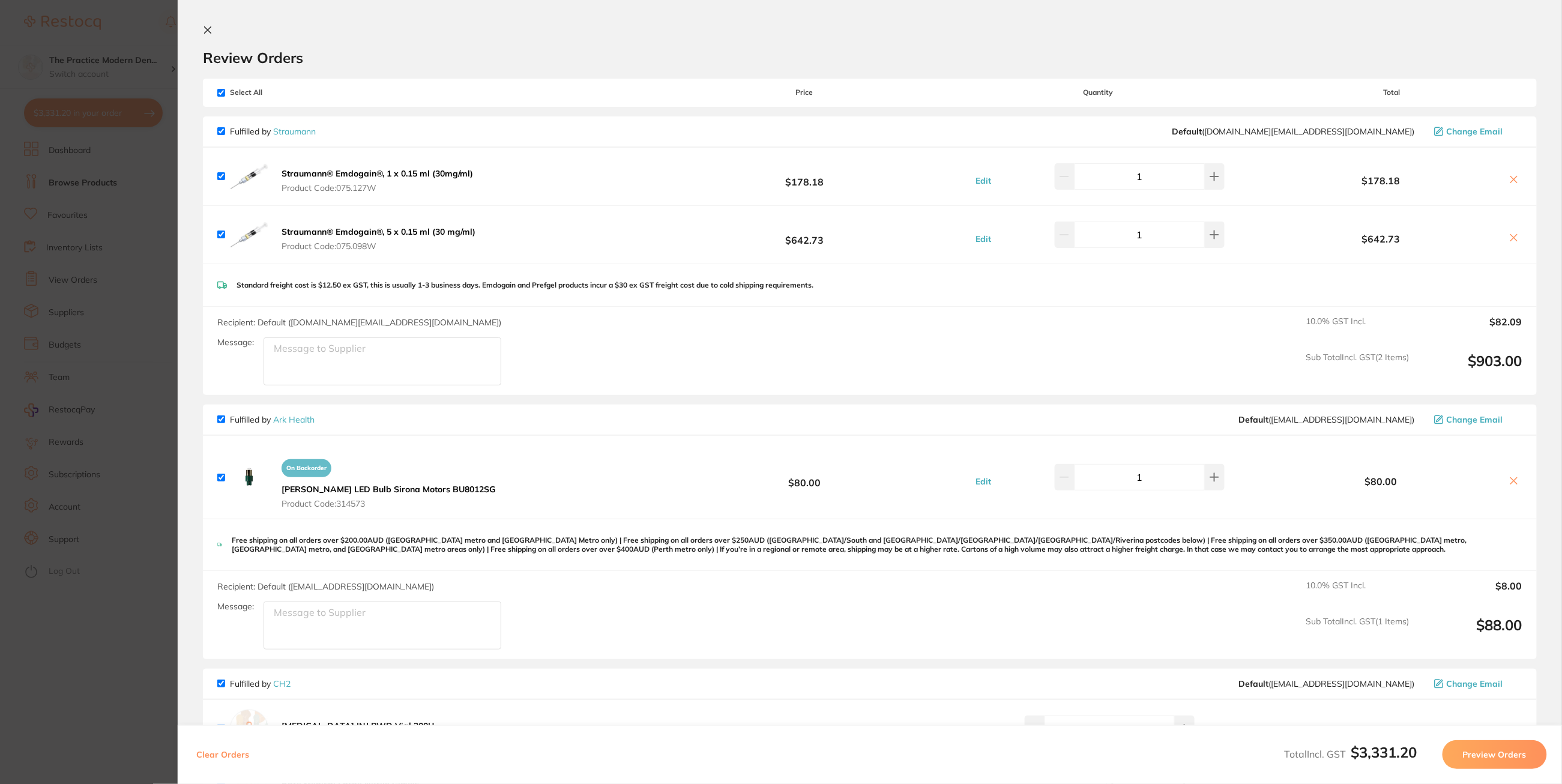
click at [217, 90] on input "checkbox" at bounding box center [221, 93] width 8 height 8
checkbox input "false"
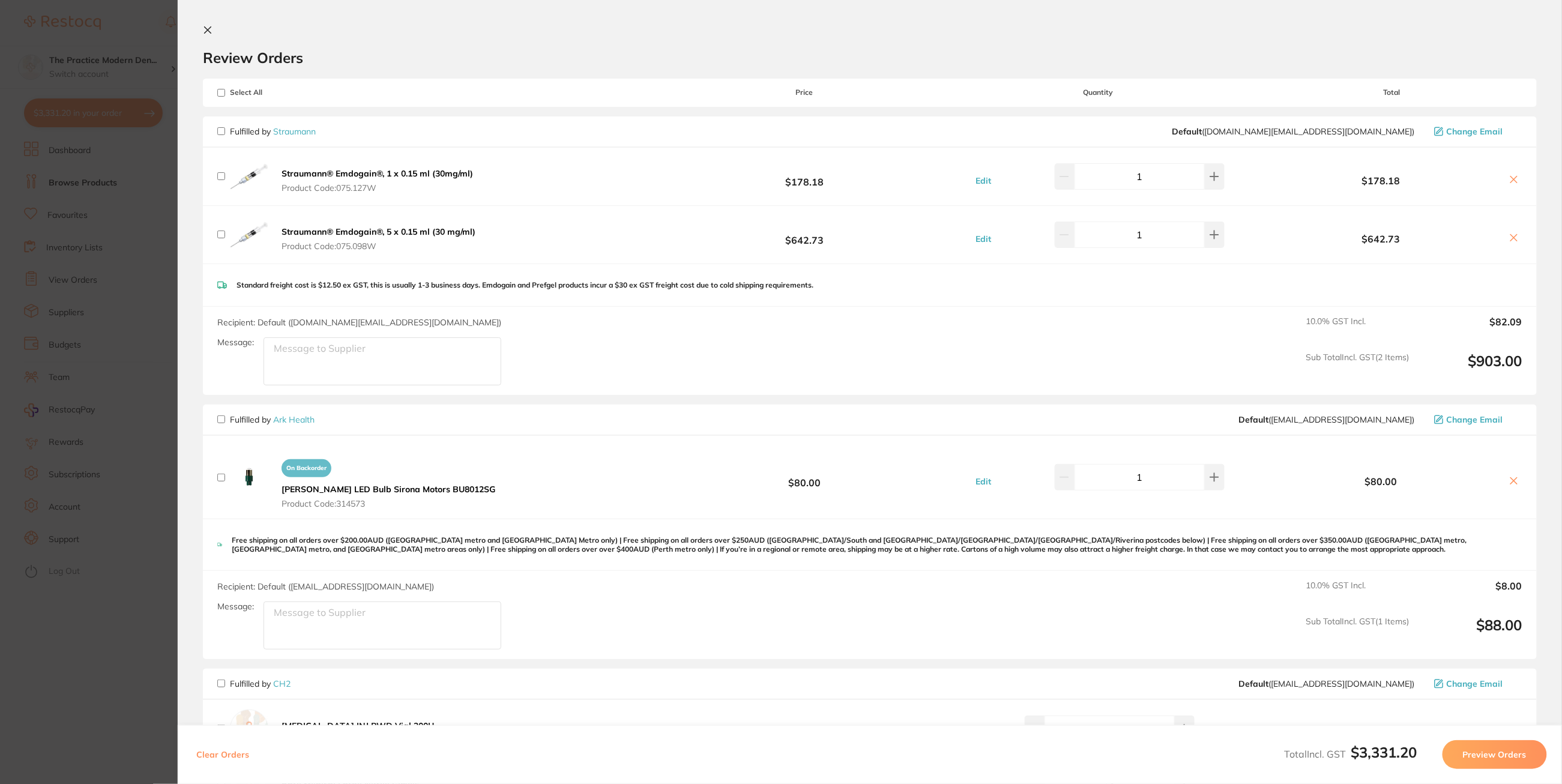
checkbox input "false"
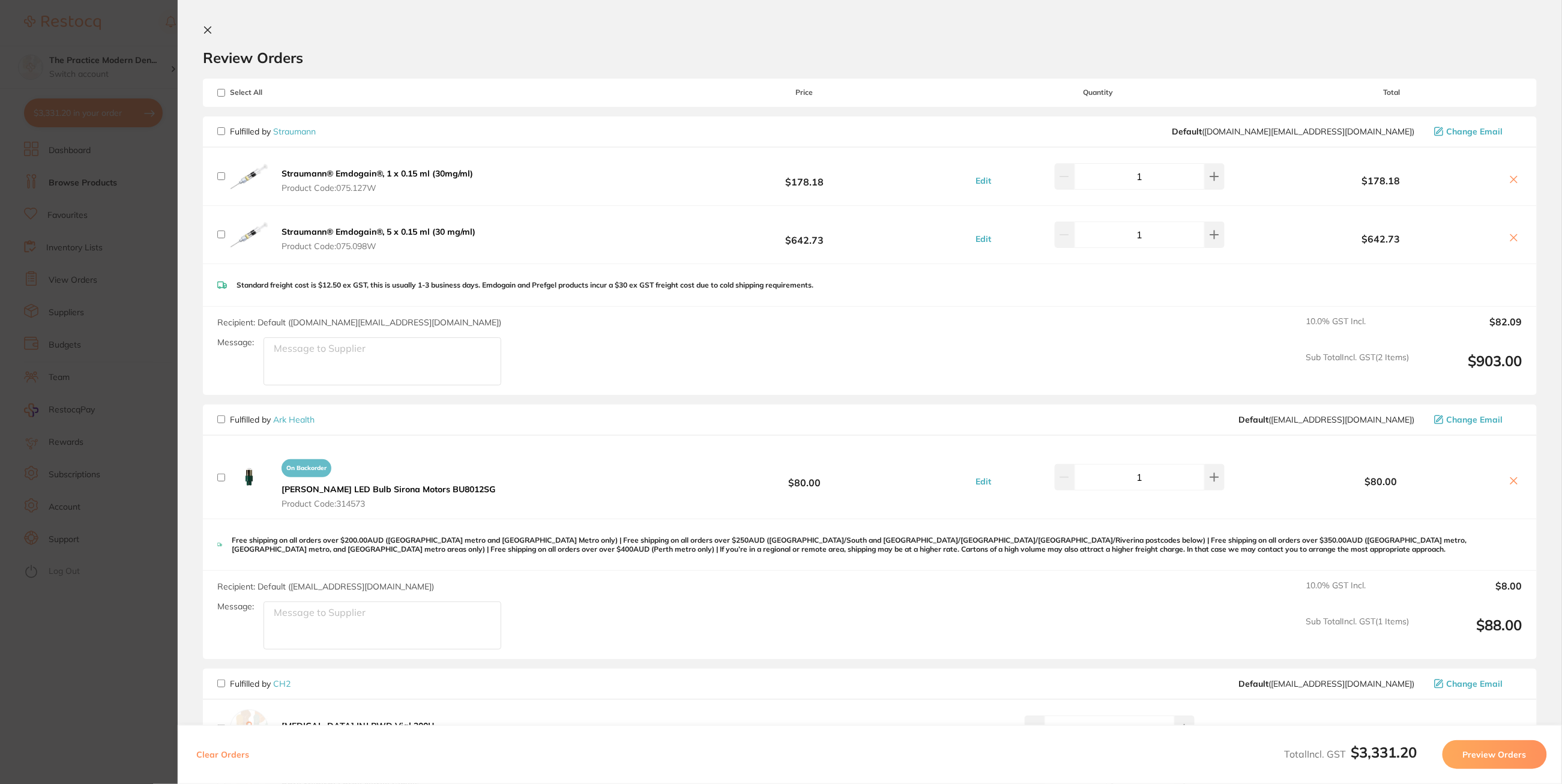
checkbox input "false"
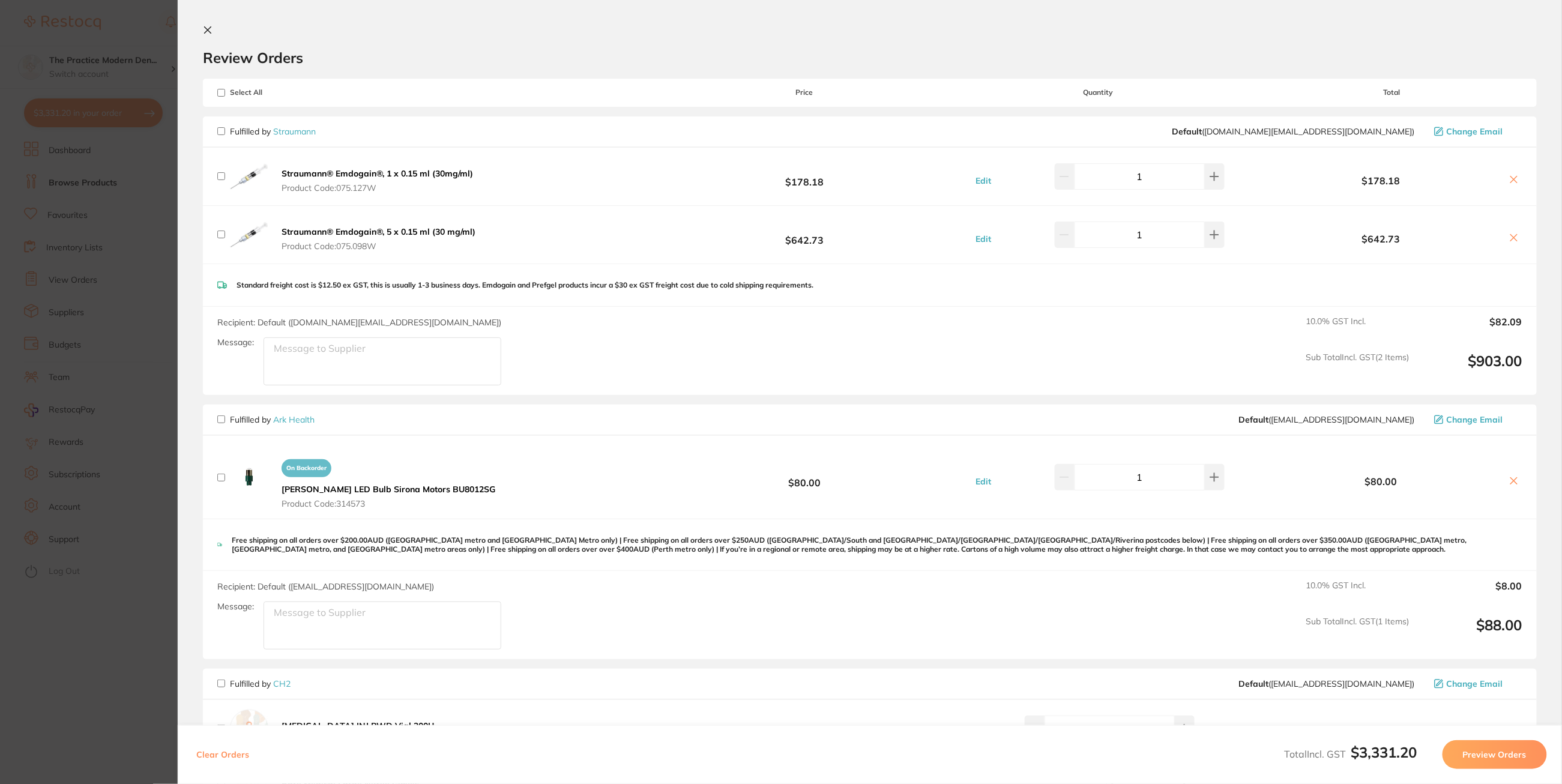
checkbox input "false"
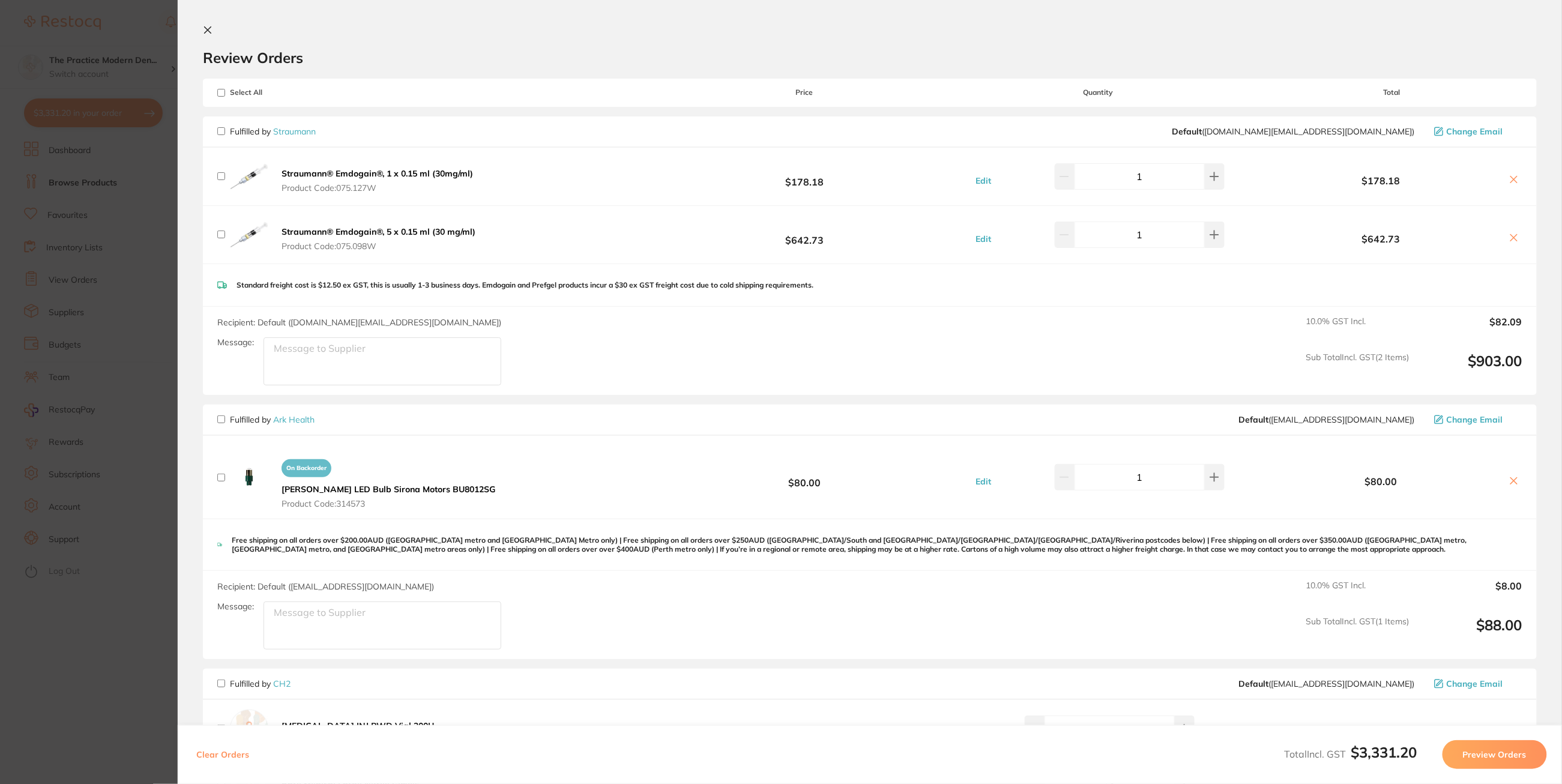
checkbox input "false"
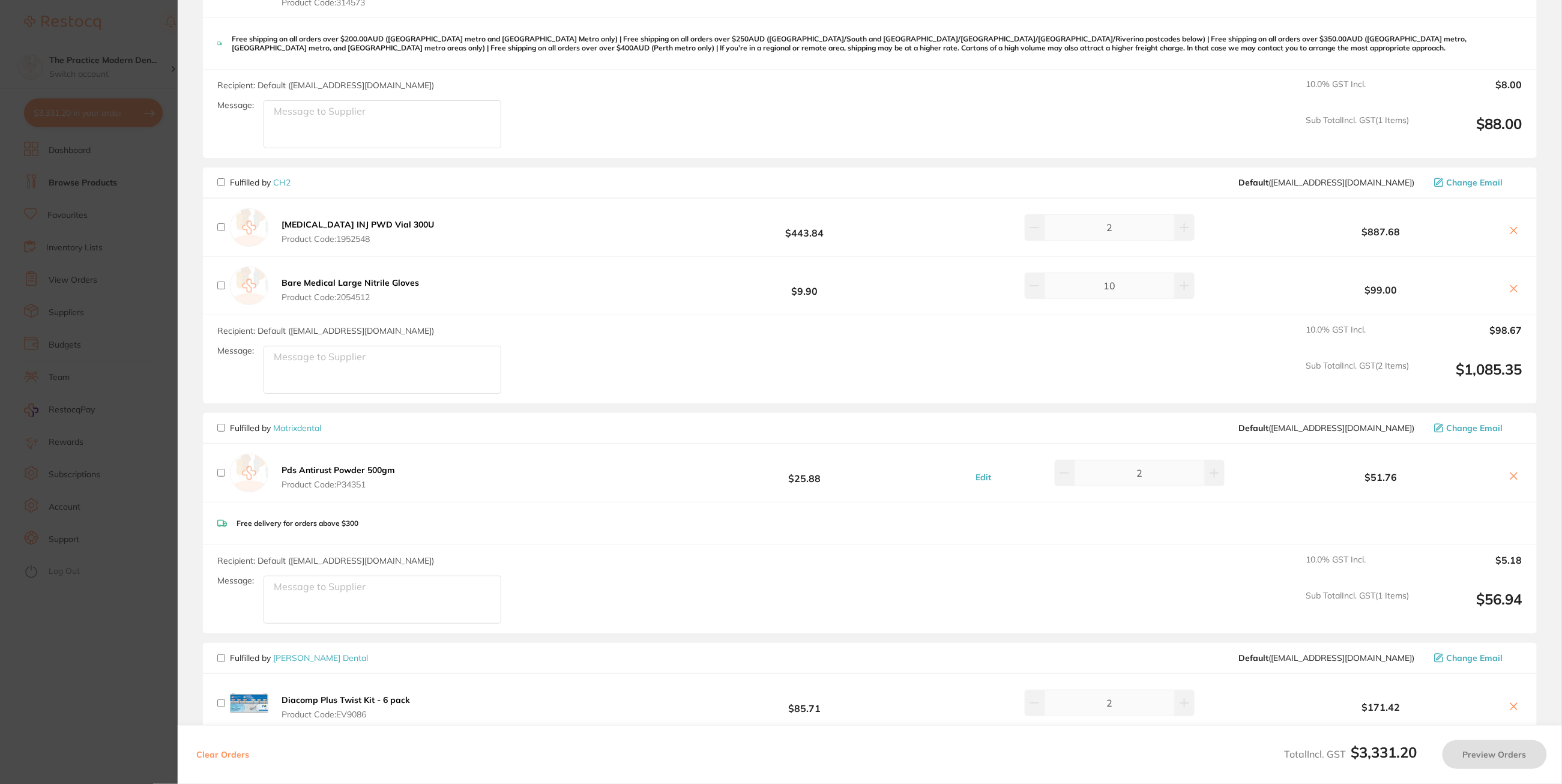
scroll to position [525, 0]
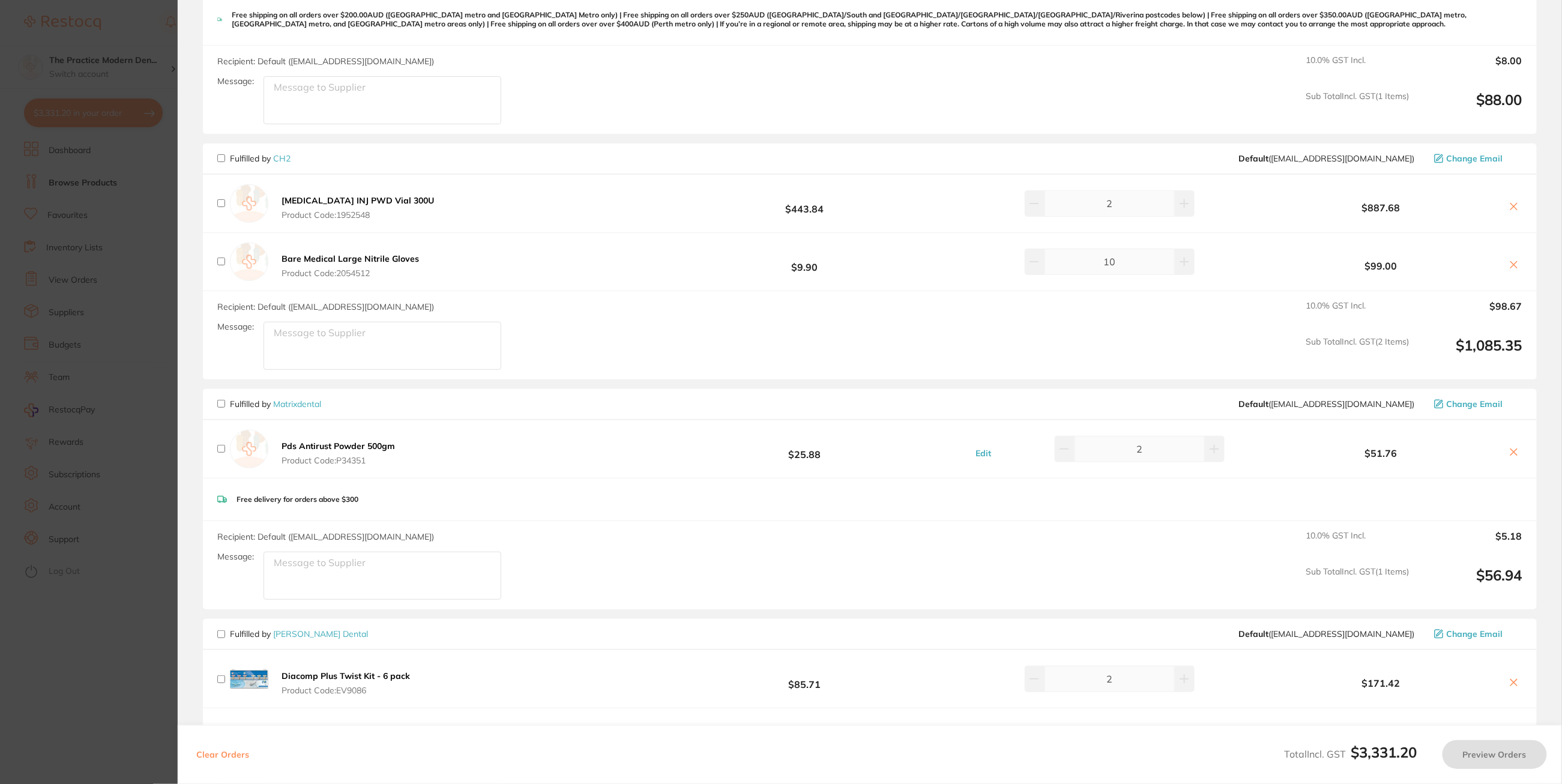
click at [218, 201] on input "checkbox" at bounding box center [221, 203] width 8 height 8
checkbox input "true"
click at [1501, 754] on button "Preview Orders" at bounding box center [1495, 755] width 104 height 29
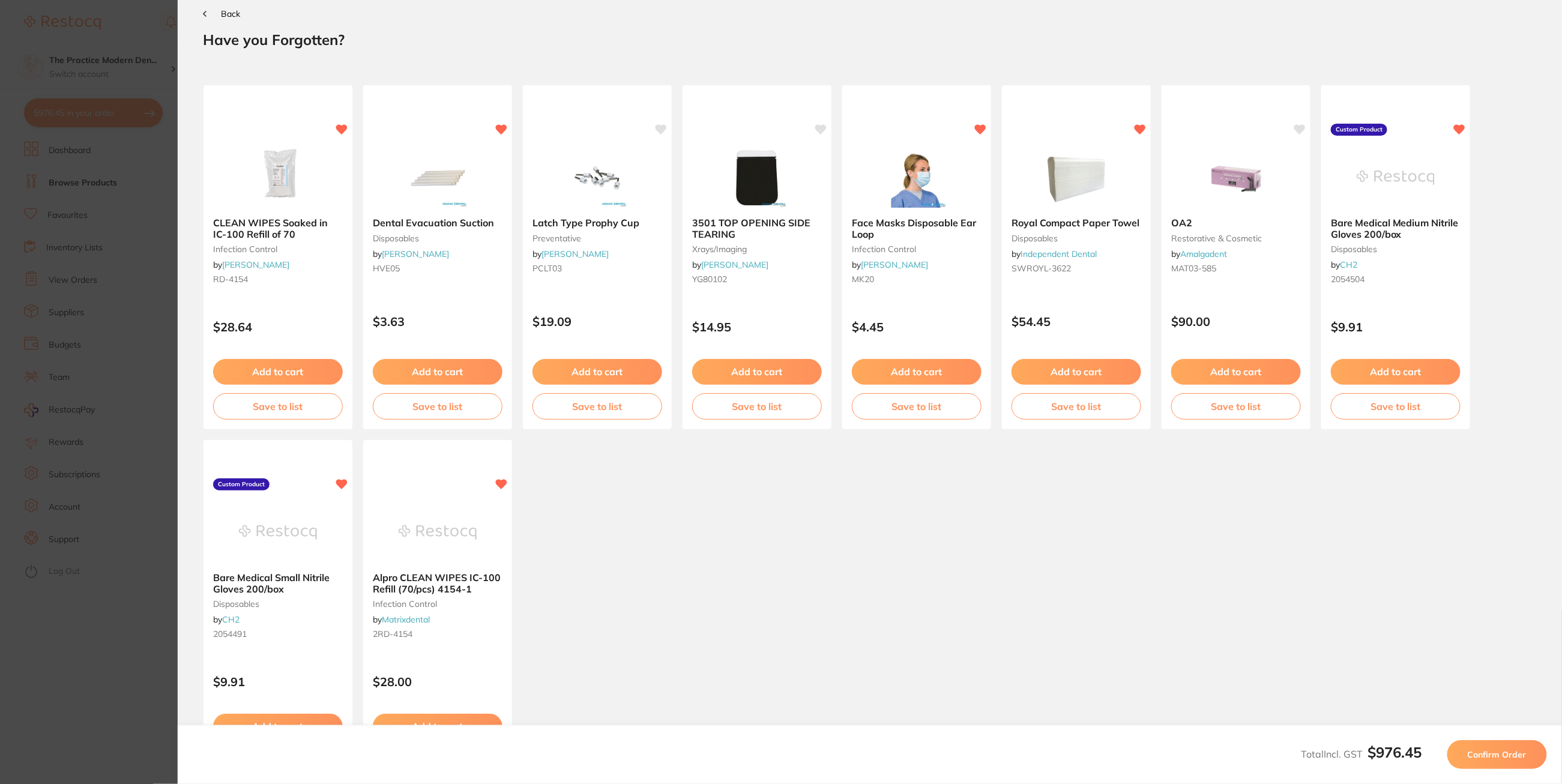
scroll to position [0, 0]
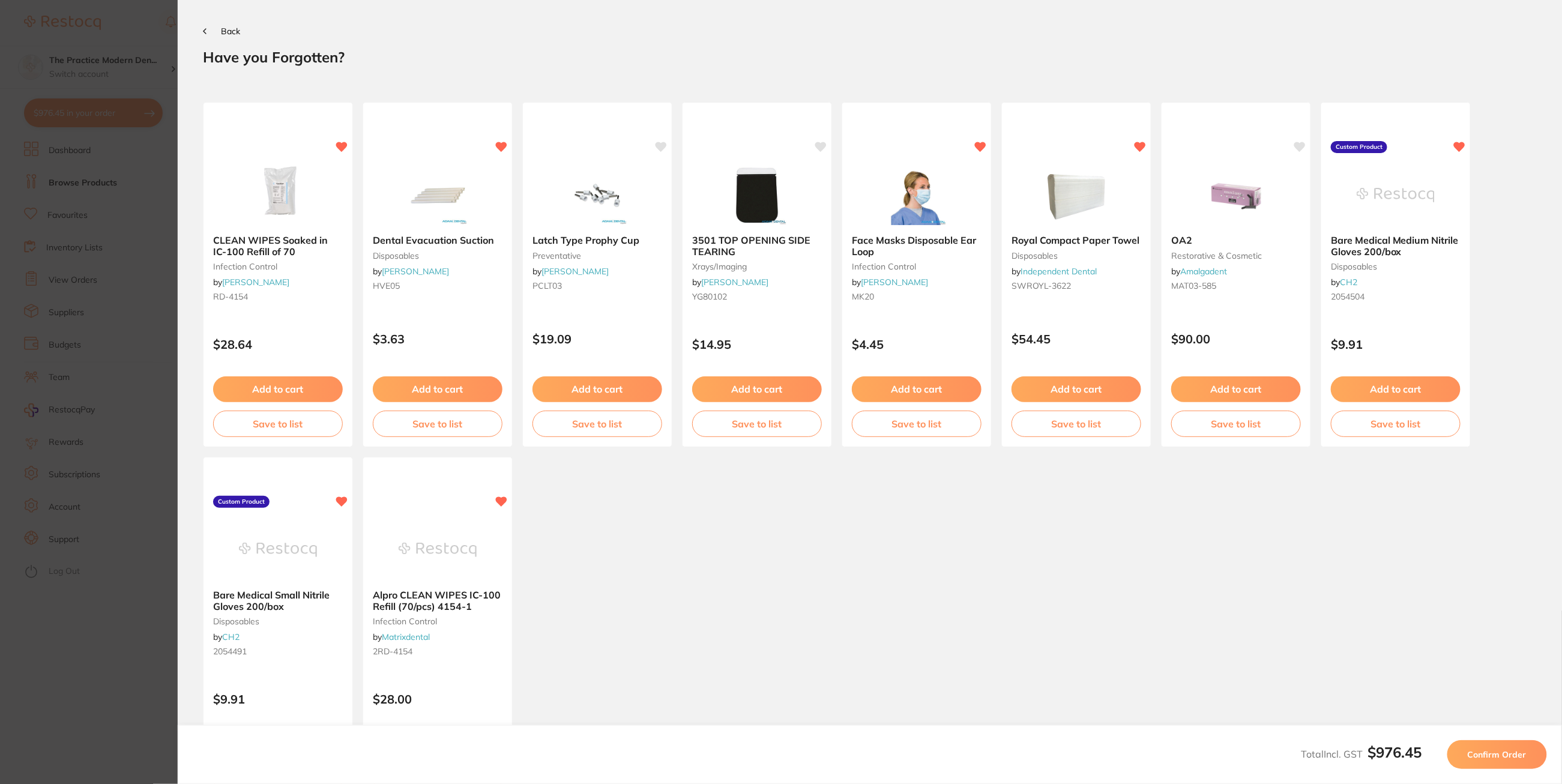
click at [1490, 748] on button "Confirm Order" at bounding box center [1497, 755] width 99 height 29
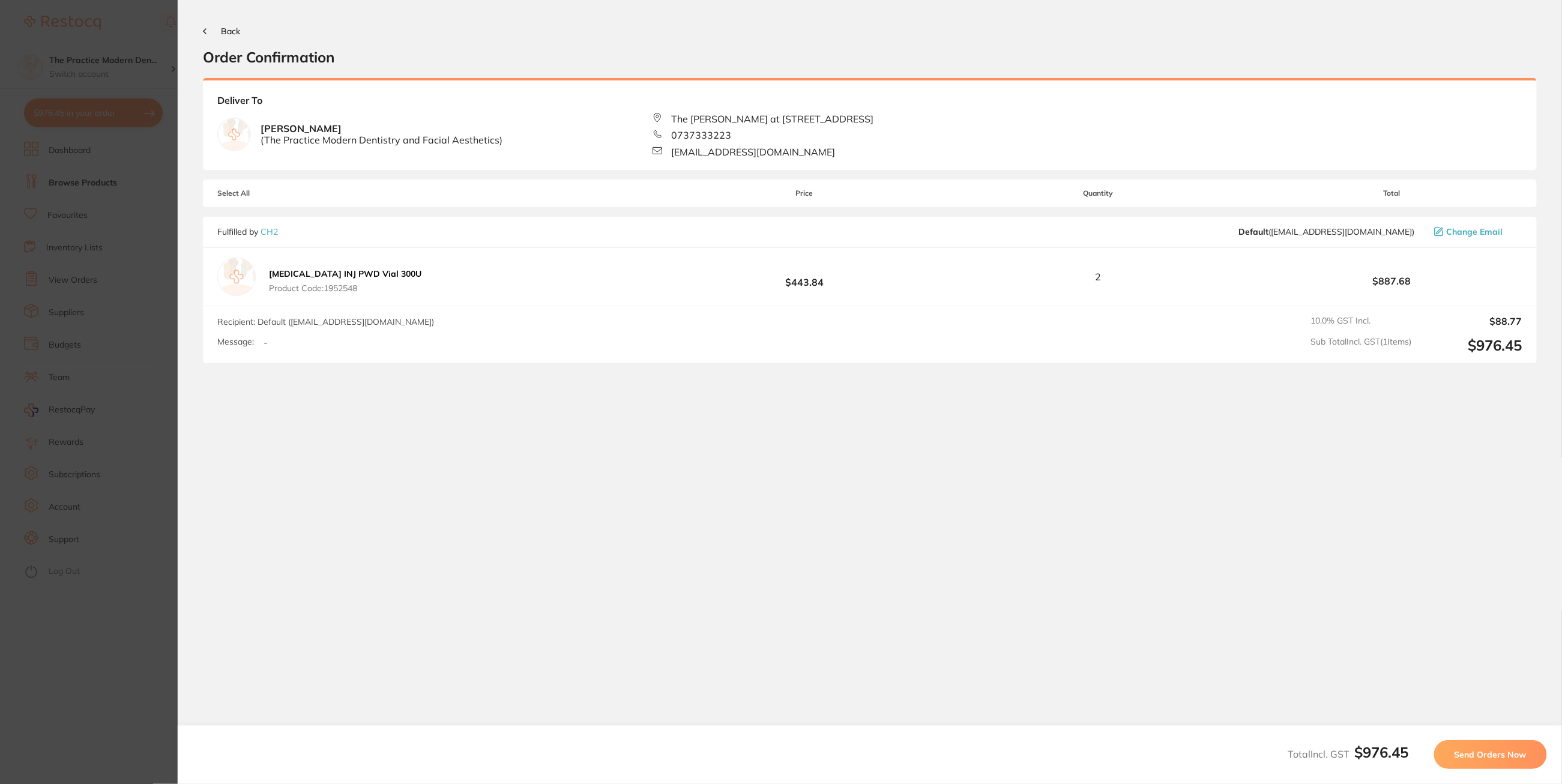
click at [1490, 748] on button "Send Orders Now" at bounding box center [1490, 755] width 113 height 29
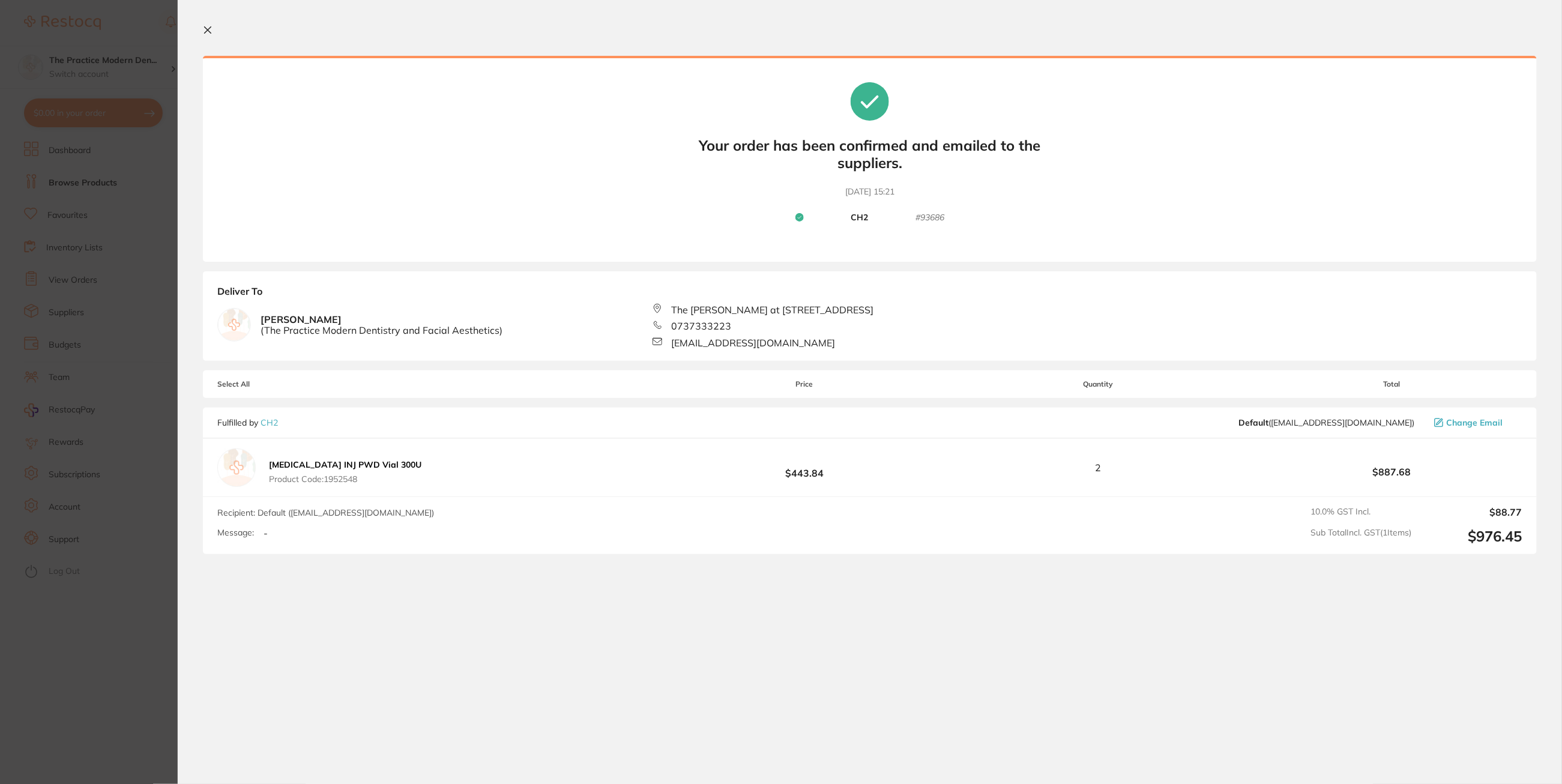
click at [209, 31] on icon at bounding box center [208, 30] width 7 height 7
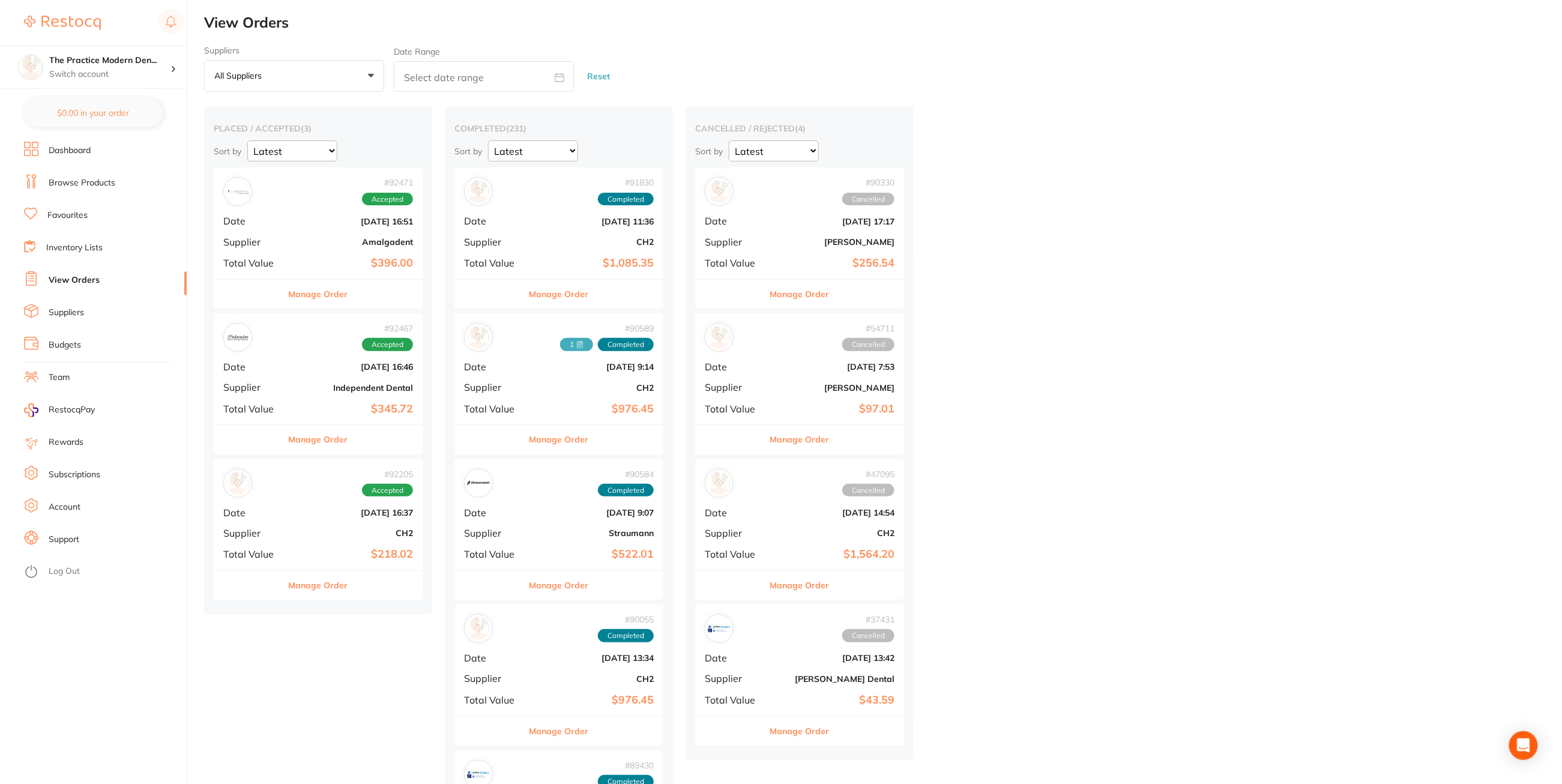
drag, startPoint x: 209, startPoint y: 31, endPoint x: 300, endPoint y: 8, distance: 93.9
click at [205, 21] on h2 "View Orders" at bounding box center [883, 23] width 1358 height 17
checkbox input "false"
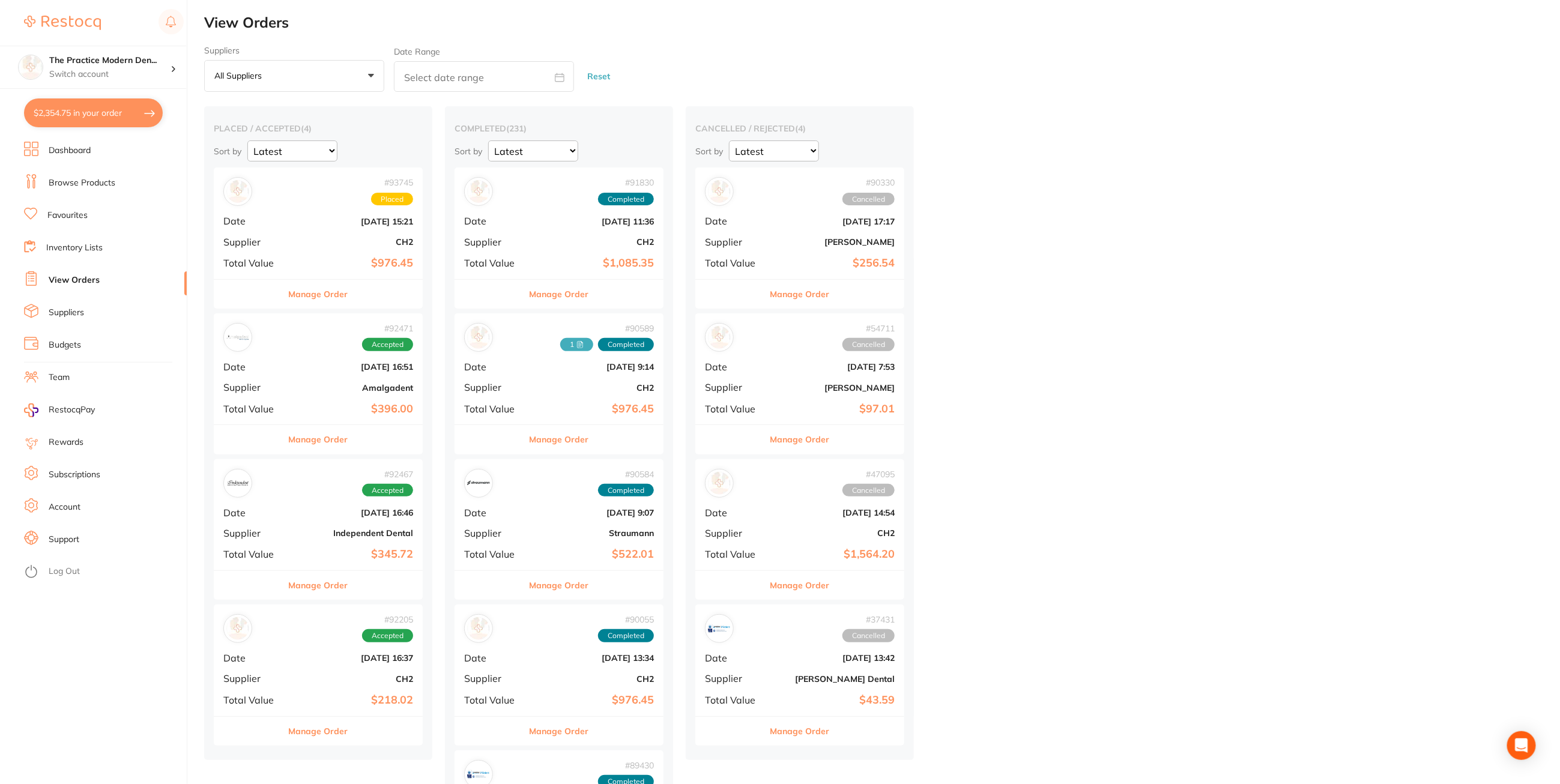
click at [72, 187] on link "Browse Products" at bounding box center [82, 183] width 67 height 12
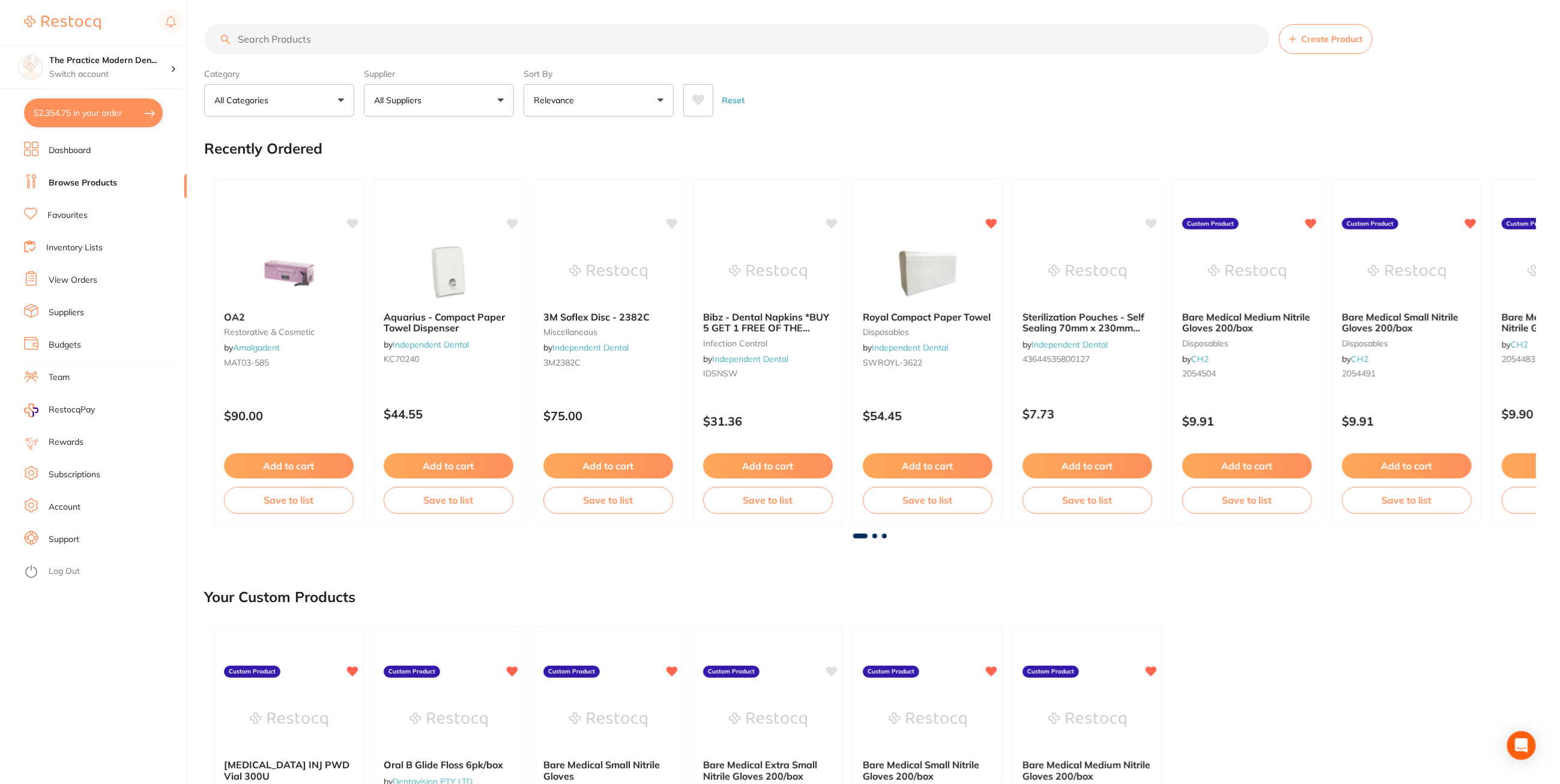
click at [298, 41] on input "search" at bounding box center [737, 39] width 1065 height 30
paste input "Halyard Sterling Nitrile Powder-Free Large Examination Gloves Box of 200"
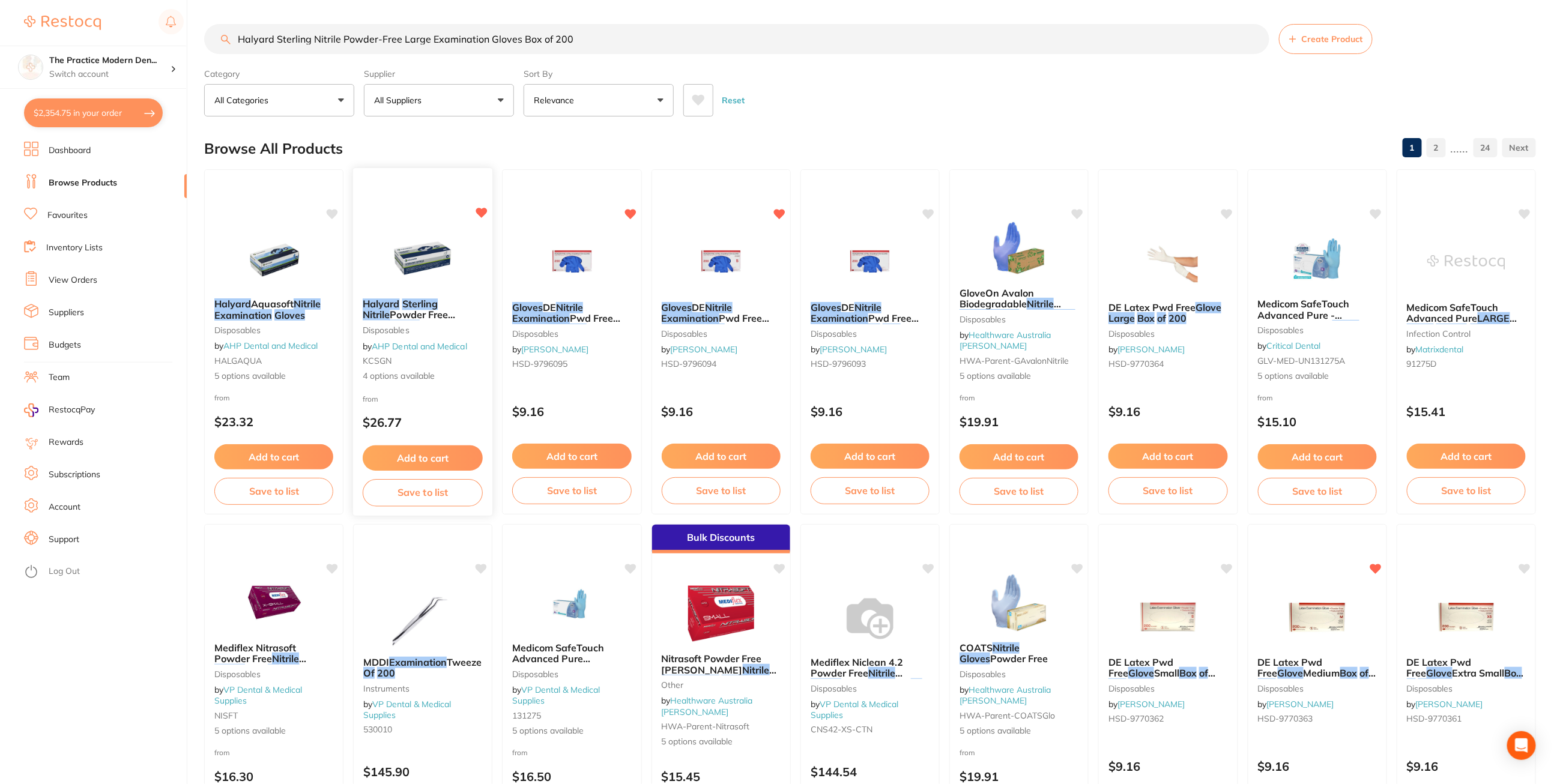
type input "Halyard Sterling Nitrile Powder-Free Large Examination Gloves Box of 200"
click at [432, 253] on img at bounding box center [423, 258] width 79 height 61
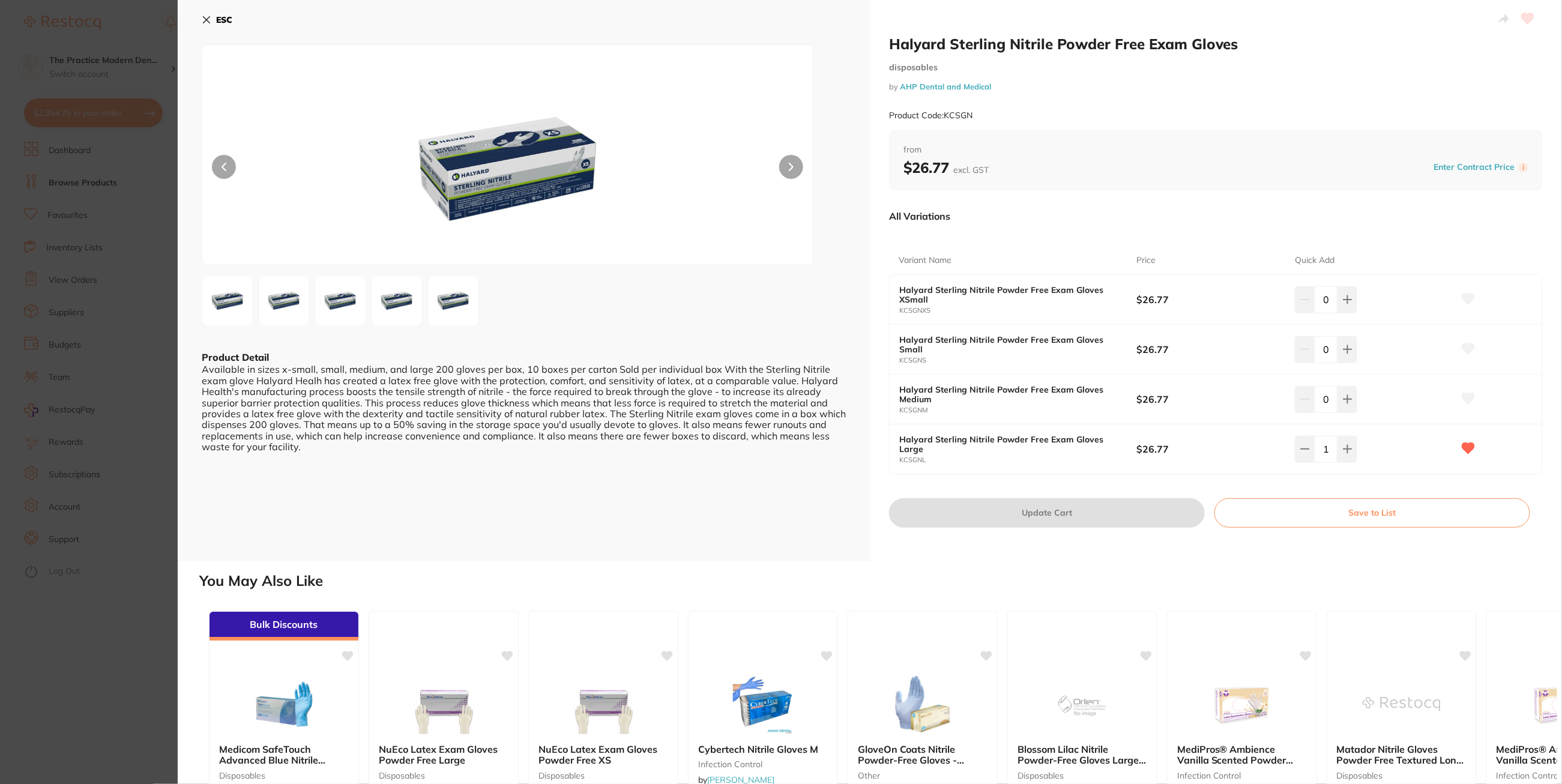
click at [221, 17] on b "ESC" at bounding box center [224, 20] width 16 height 11
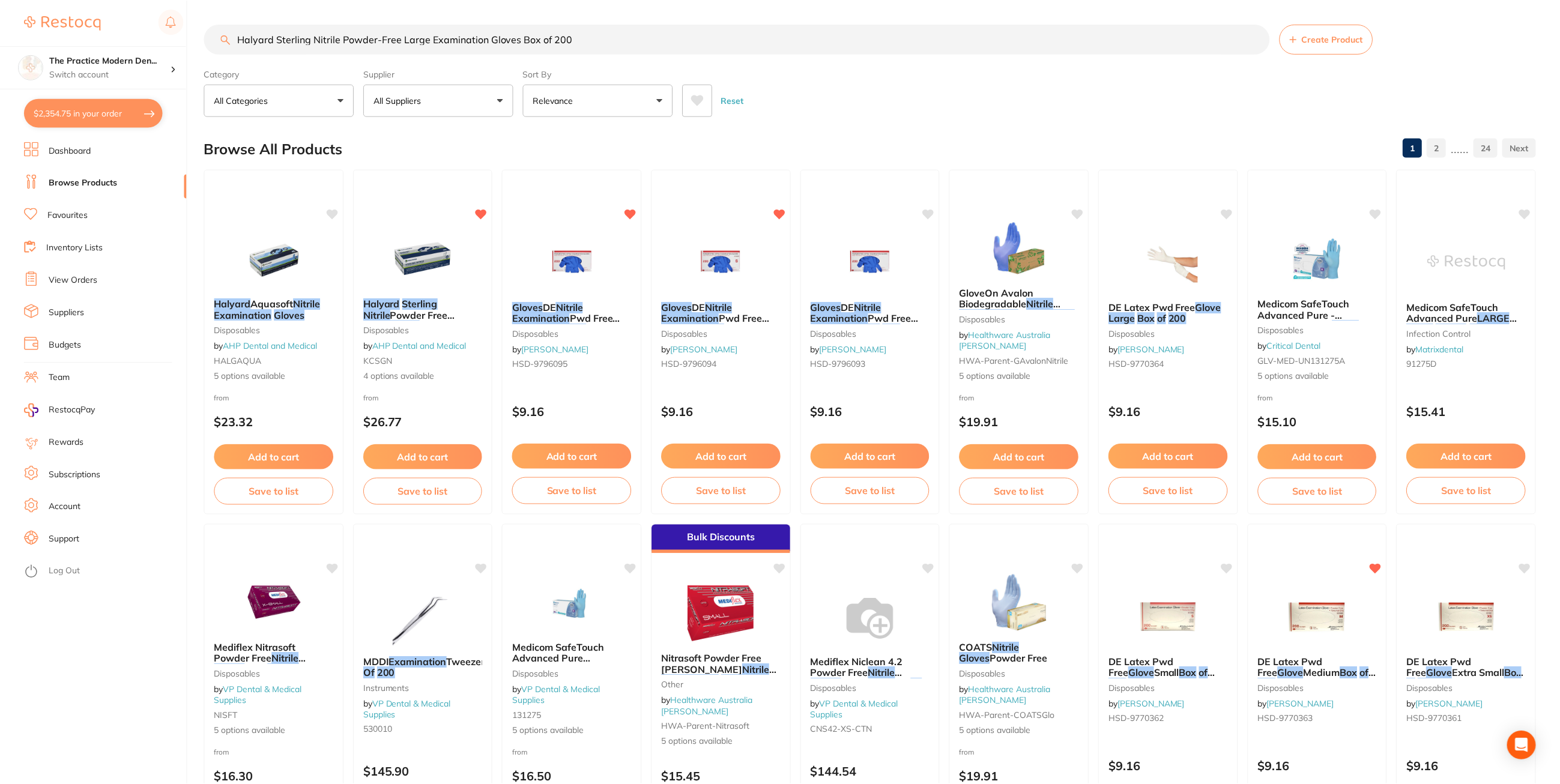
scroll to position [1, 0]
click at [76, 154] on link "Dashboard" at bounding box center [69, 151] width 42 height 12
